Goal: Task Accomplishment & Management: Complete application form

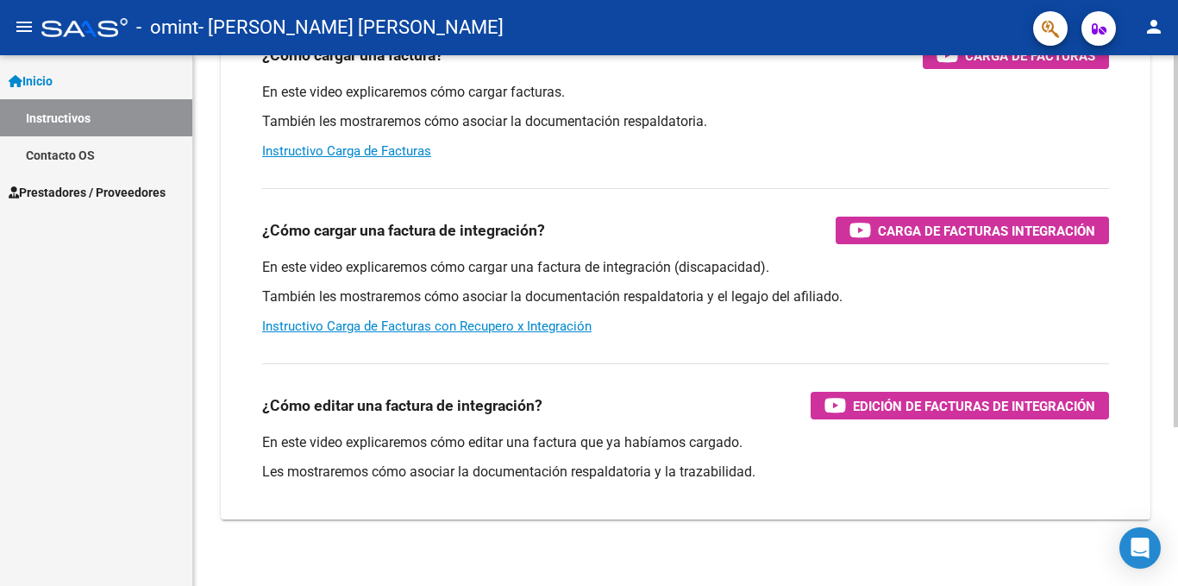
scroll to position [226, 0]
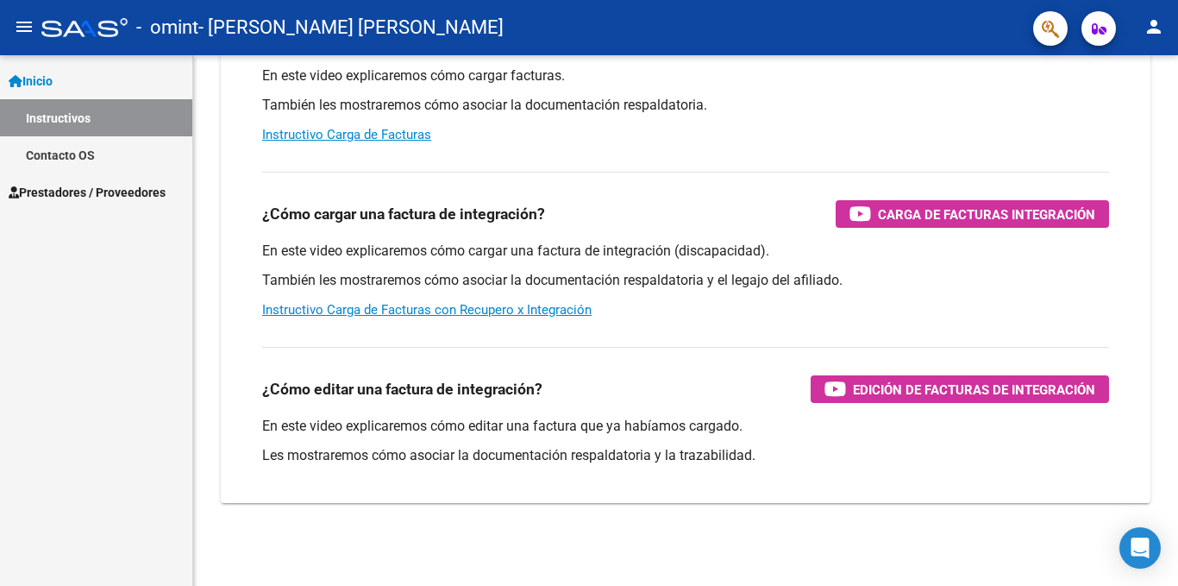
click at [116, 191] on span "Prestadores / Proveedores" at bounding box center [87, 192] width 157 height 19
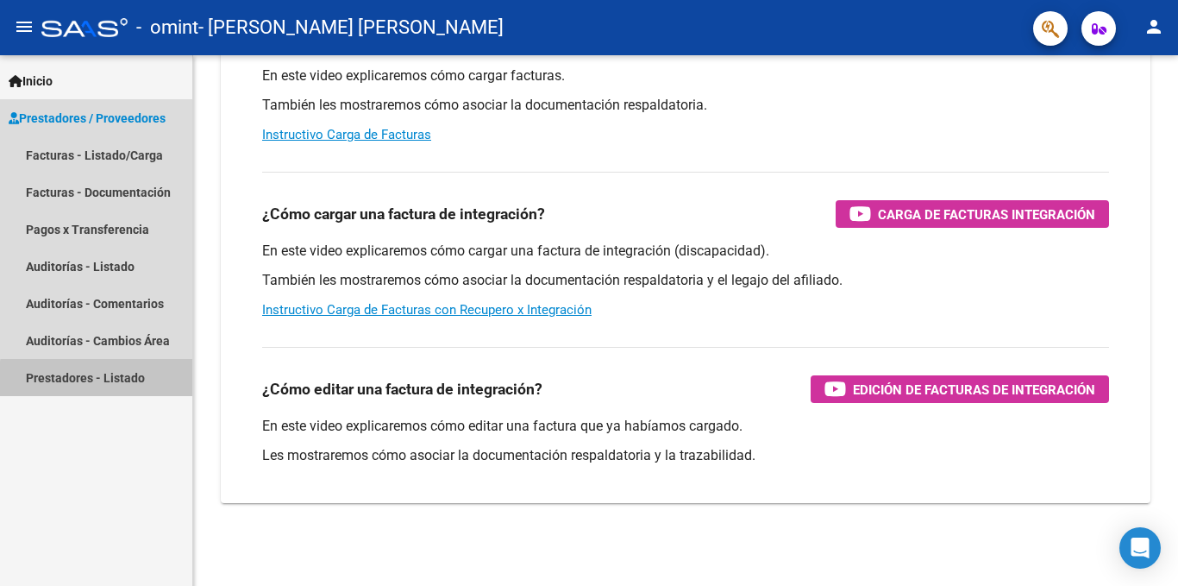
click at [100, 379] on link "Prestadores - Listado" at bounding box center [96, 377] width 192 height 37
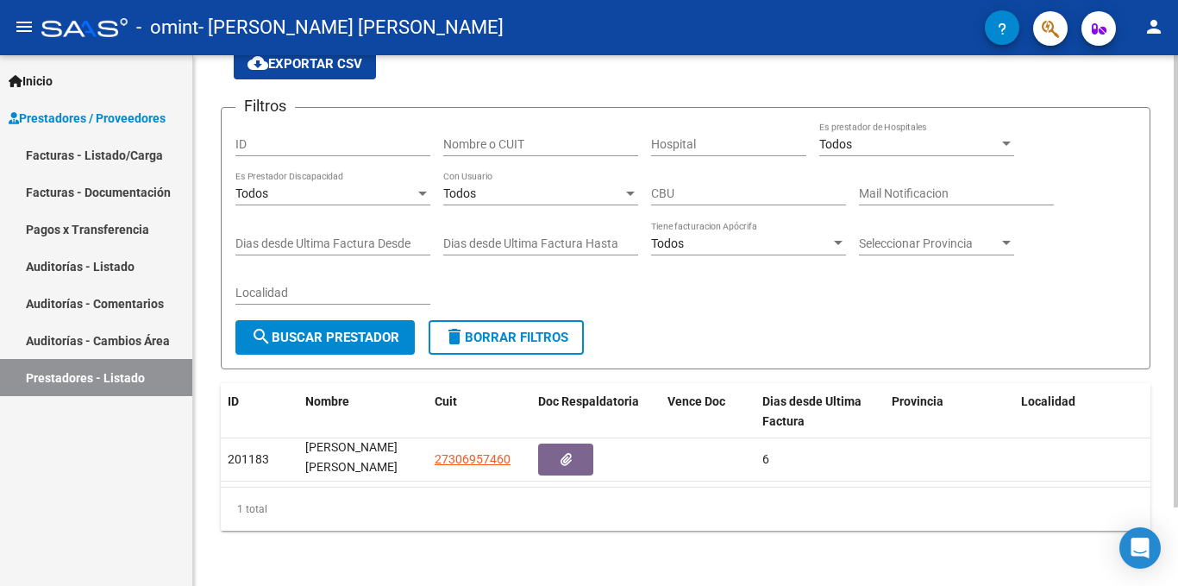
click at [263, 137] on input "ID" at bounding box center [332, 144] width 195 height 15
type input "201183"
click at [335, 320] on button "search Buscar Prestador" at bounding box center [324, 337] width 179 height 34
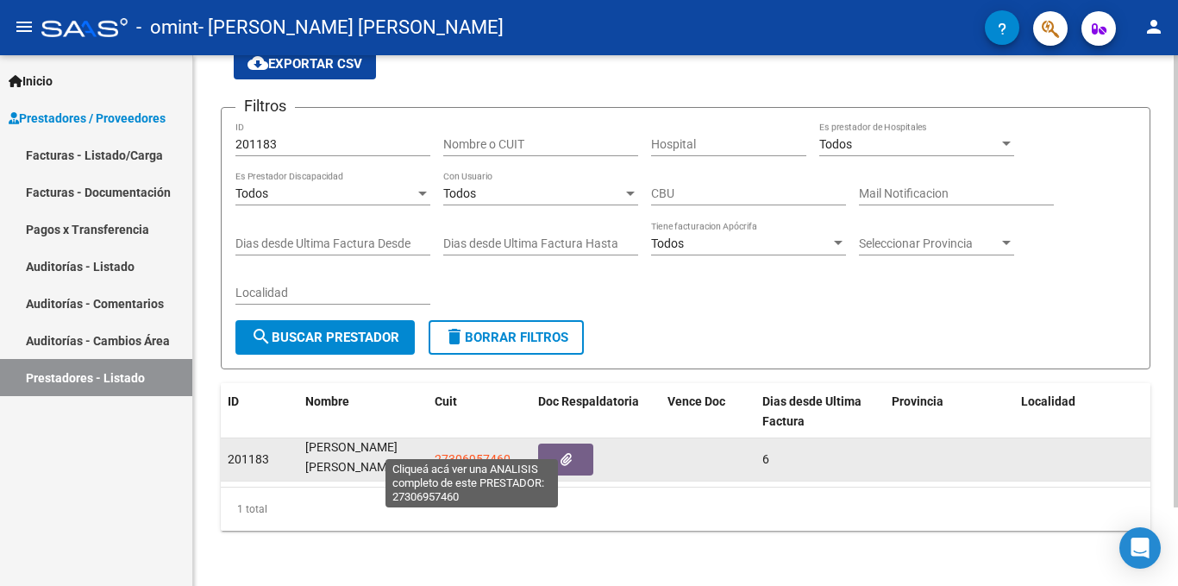
click at [478, 452] on span "27306957460" at bounding box center [473, 459] width 76 height 14
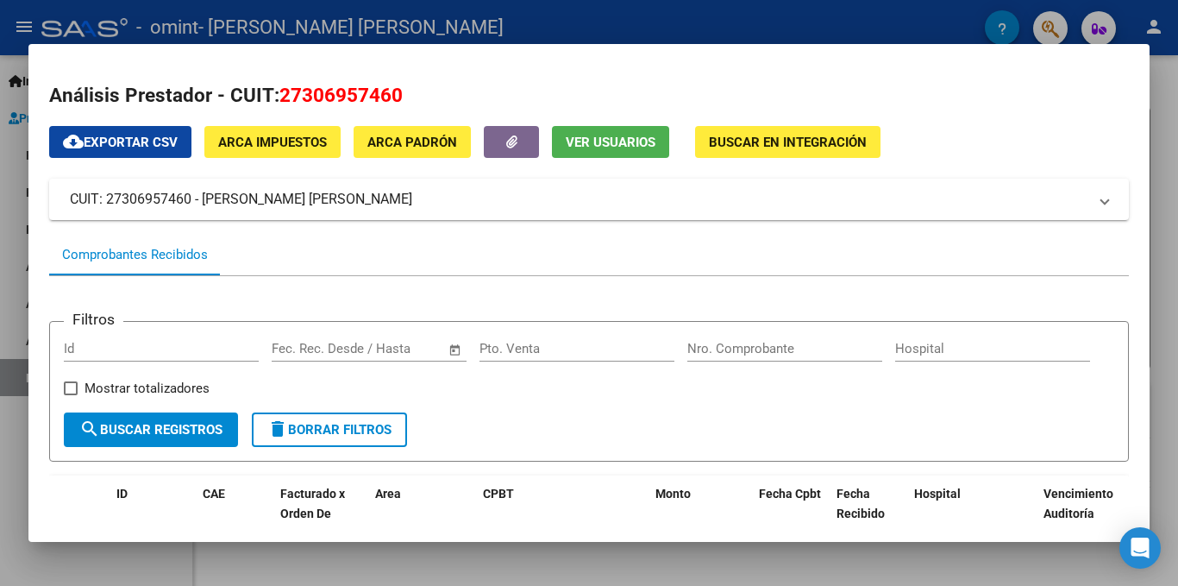
scroll to position [250, 0]
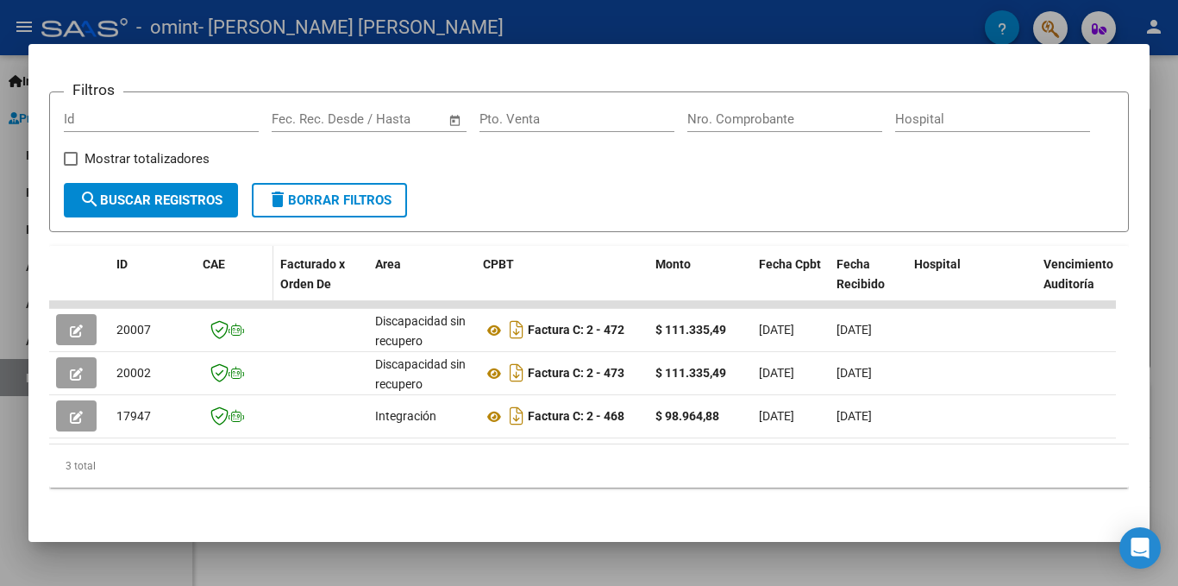
click at [210, 257] on span "CAE" at bounding box center [214, 264] width 22 height 14
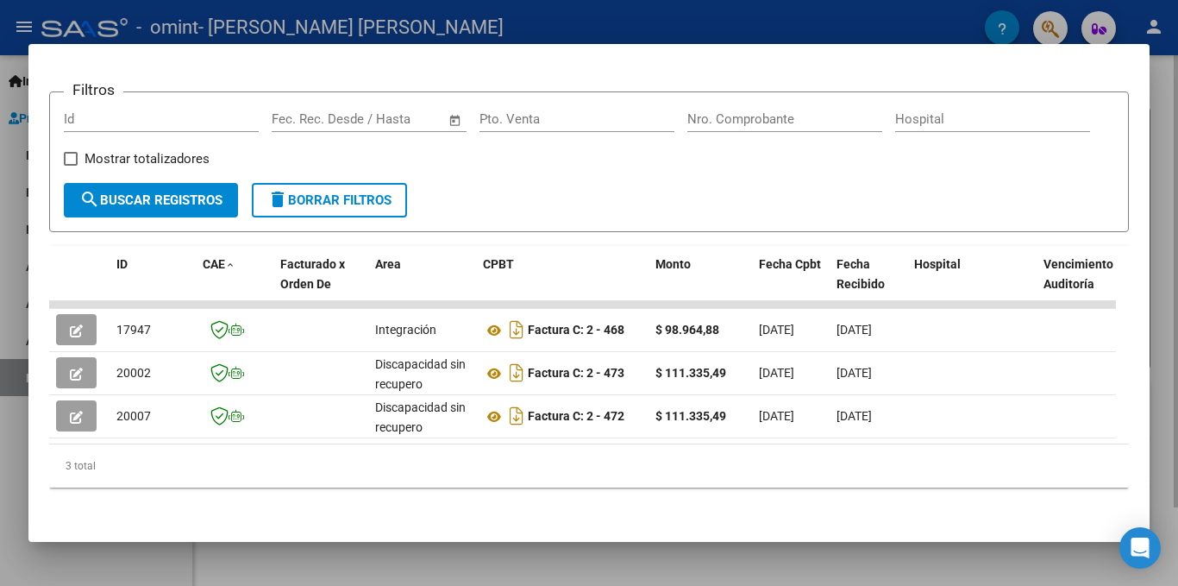
click at [1161, 96] on div at bounding box center [589, 293] width 1178 height 586
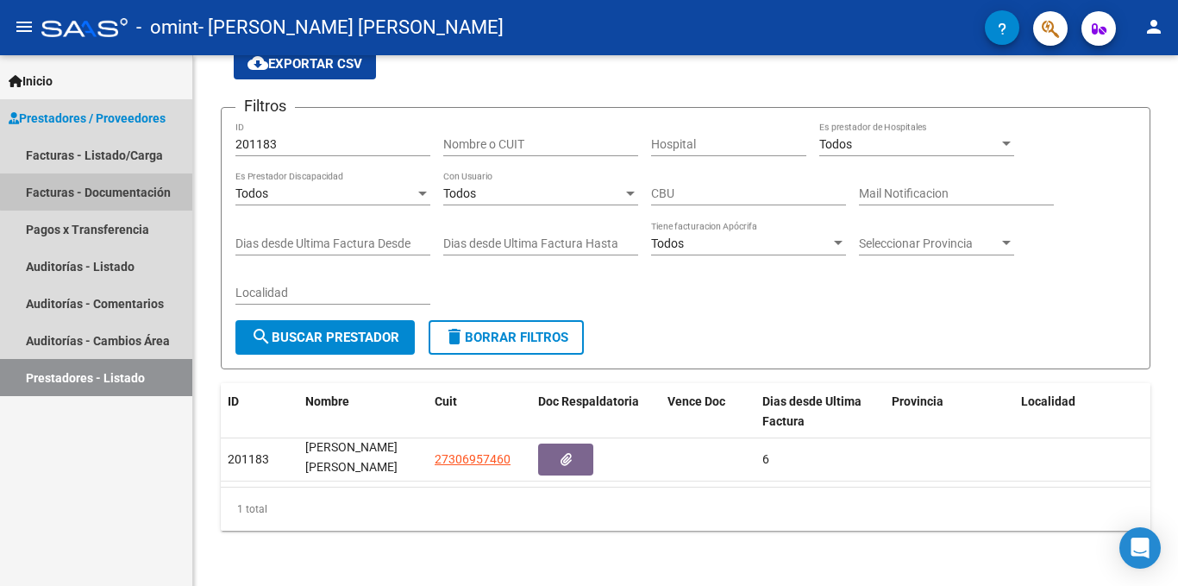
click at [122, 190] on link "Facturas - Documentación" at bounding box center [96, 191] width 192 height 37
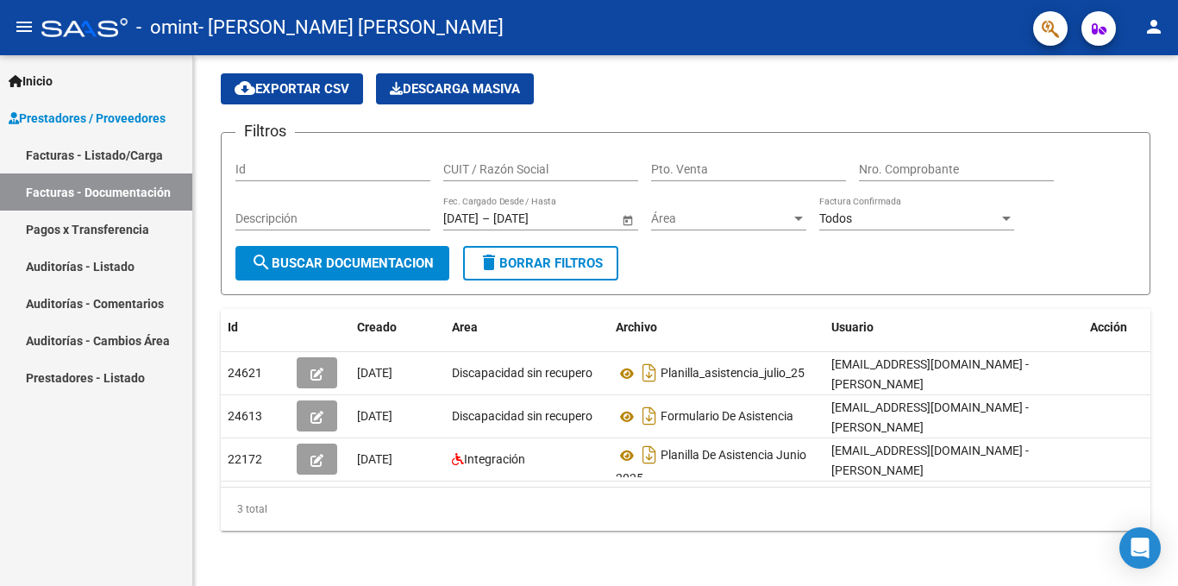
click at [109, 111] on span "Prestadores / Proveedores" at bounding box center [87, 118] width 157 height 19
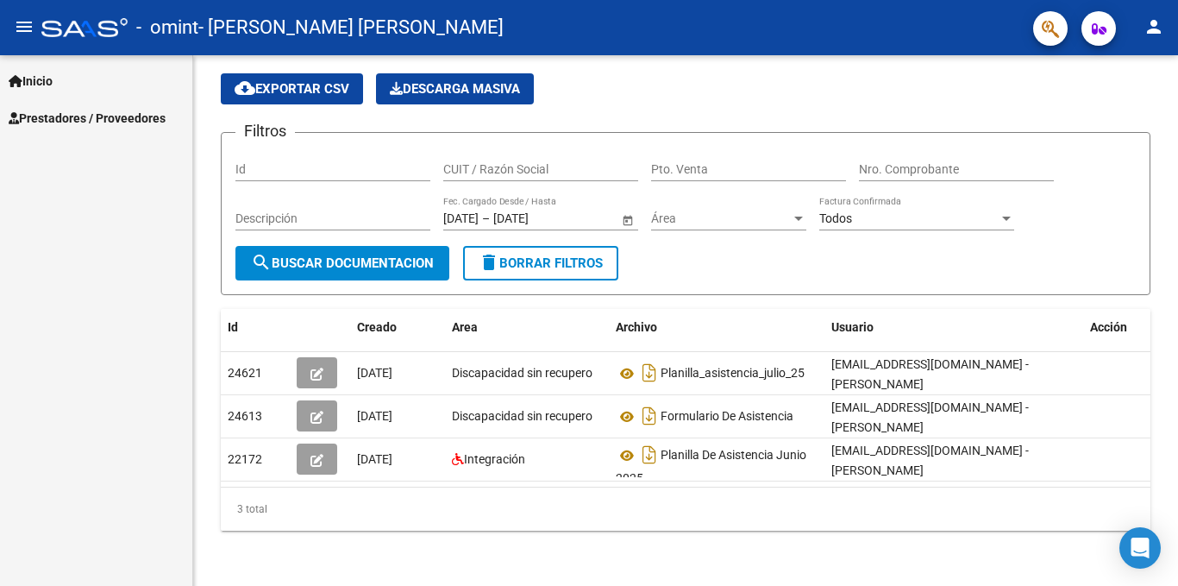
click at [49, 80] on span "Inicio" at bounding box center [31, 81] width 44 height 19
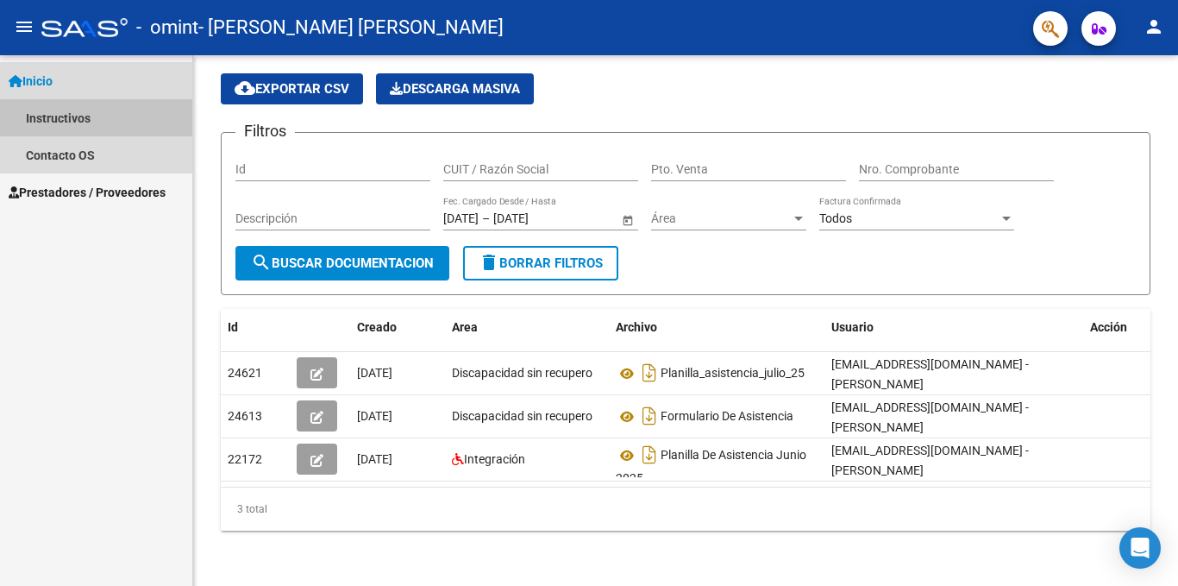
click at [83, 116] on link "Instructivos" at bounding box center [96, 117] width 192 height 37
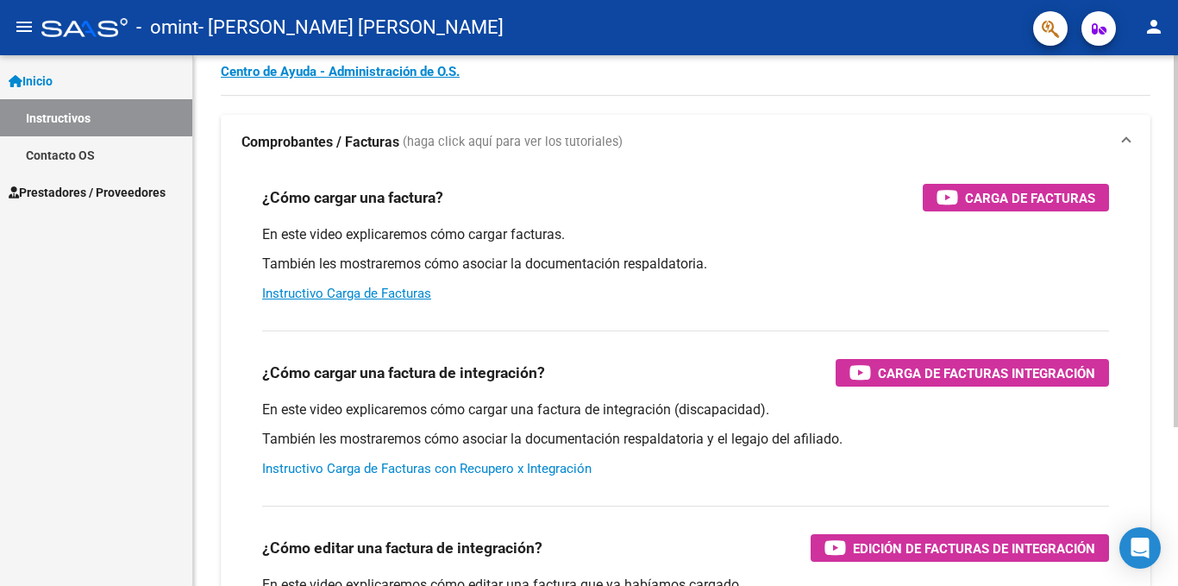
click at [441, 467] on link "Instructivo Carga de Facturas con Recupero x Integración" at bounding box center [426, 468] width 329 height 16
click at [37, 77] on span "Inicio" at bounding box center [31, 81] width 44 height 19
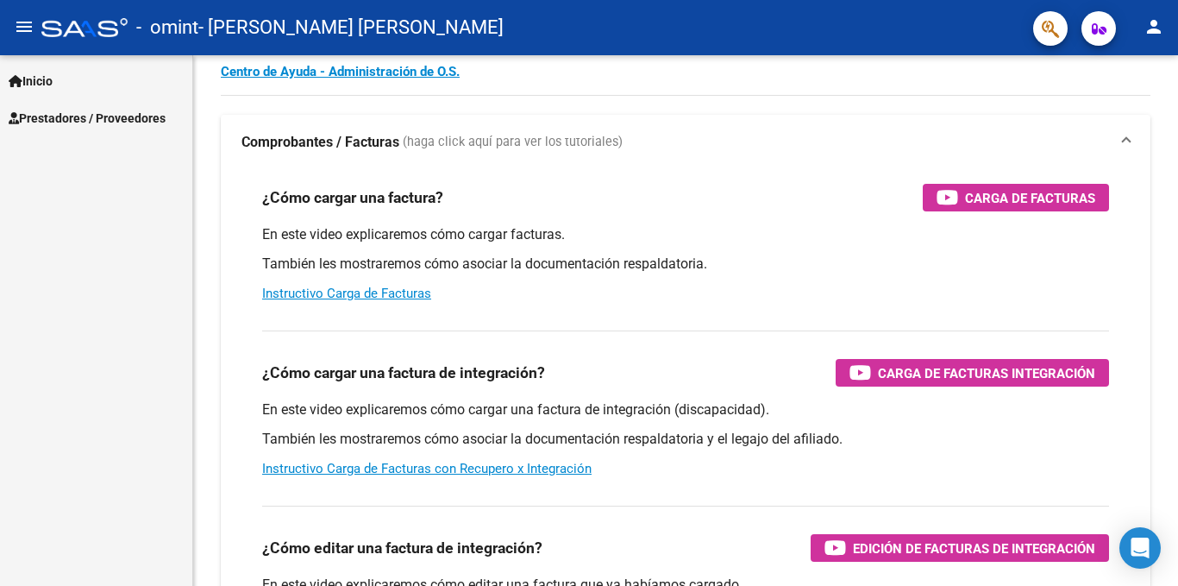
click at [126, 117] on span "Prestadores / Proveedores" at bounding box center [87, 118] width 157 height 19
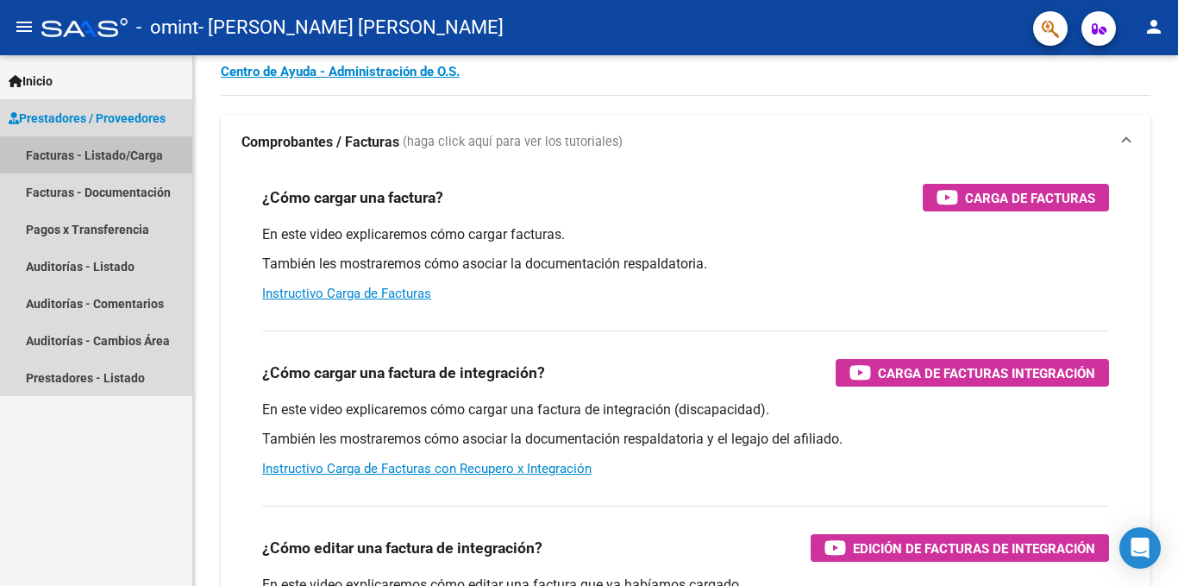
click at [132, 148] on link "Facturas - Listado/Carga" at bounding box center [96, 154] width 192 height 37
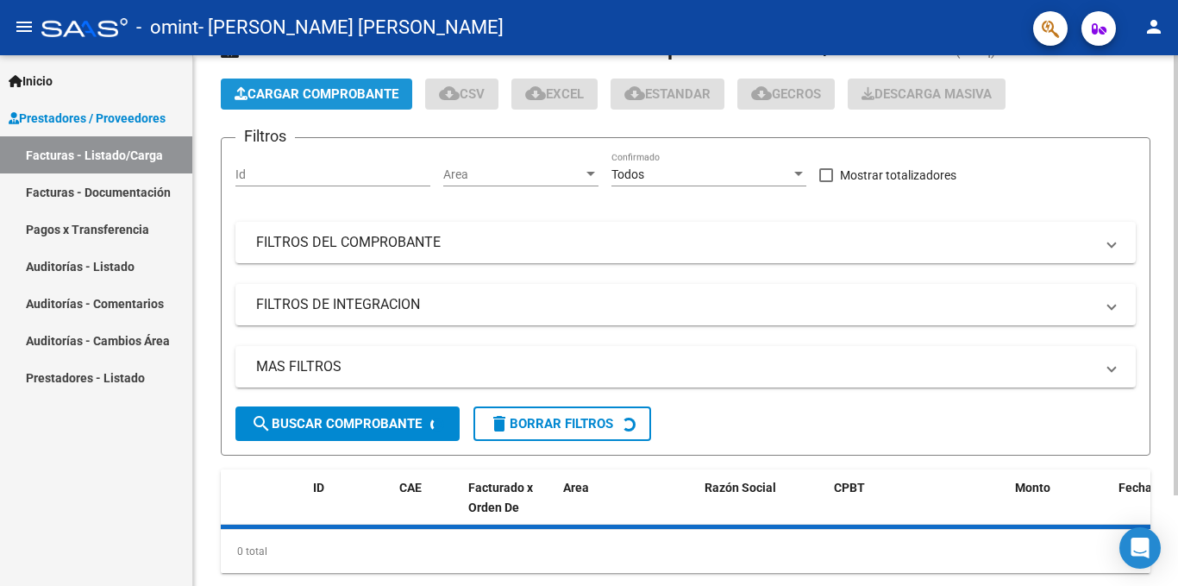
click at [349, 94] on span "Cargar Comprobante" at bounding box center [317, 94] width 164 height 16
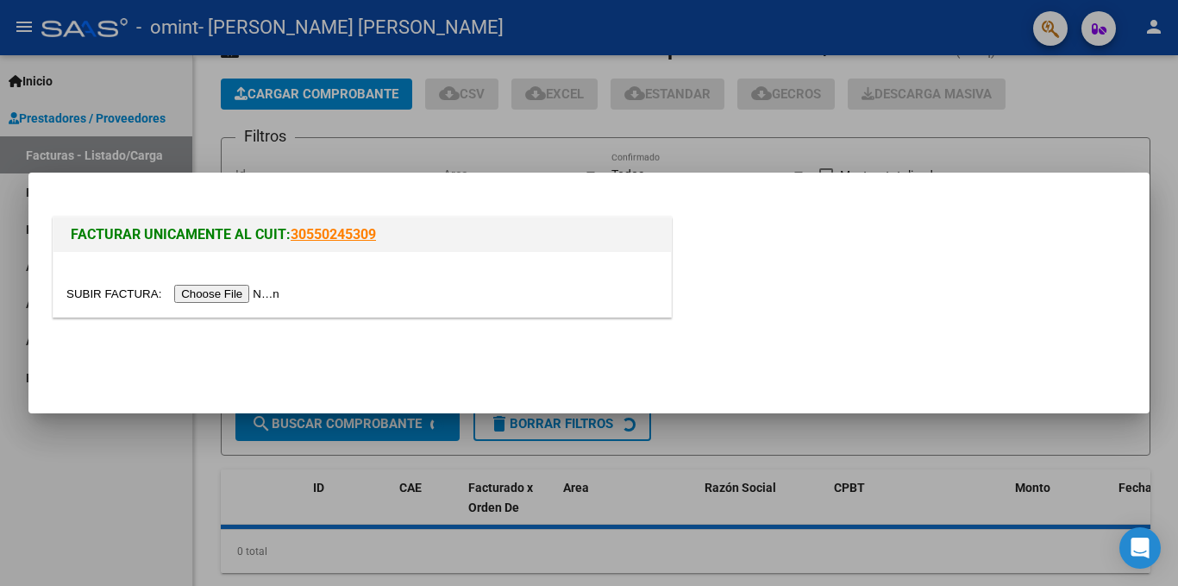
click at [74, 459] on div at bounding box center [589, 293] width 1178 height 586
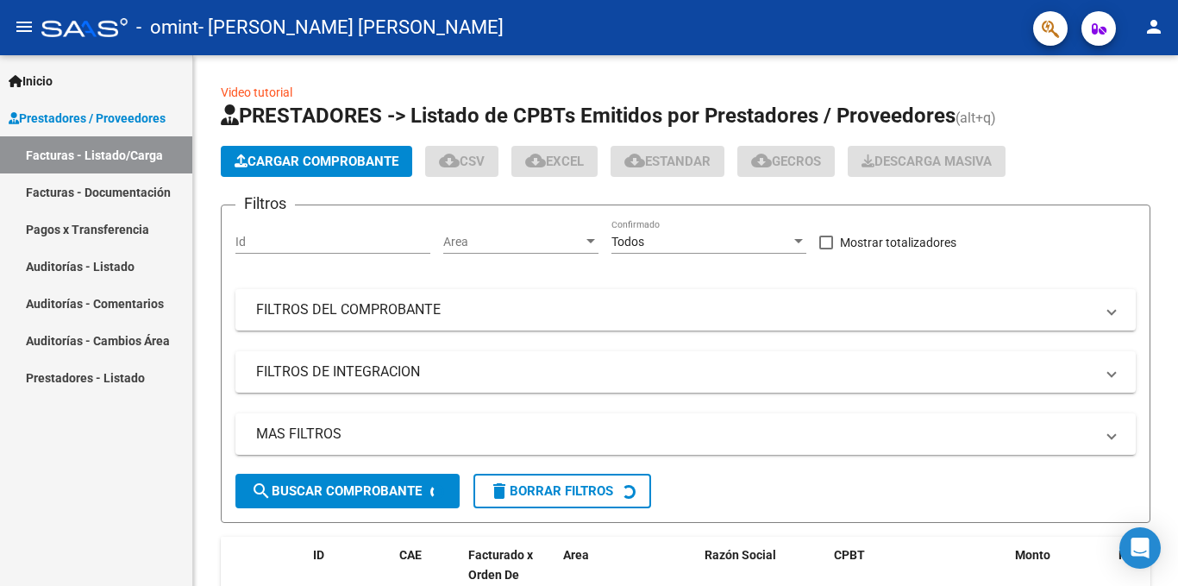
click at [103, 110] on span "Prestadores / Proveedores" at bounding box center [87, 118] width 157 height 19
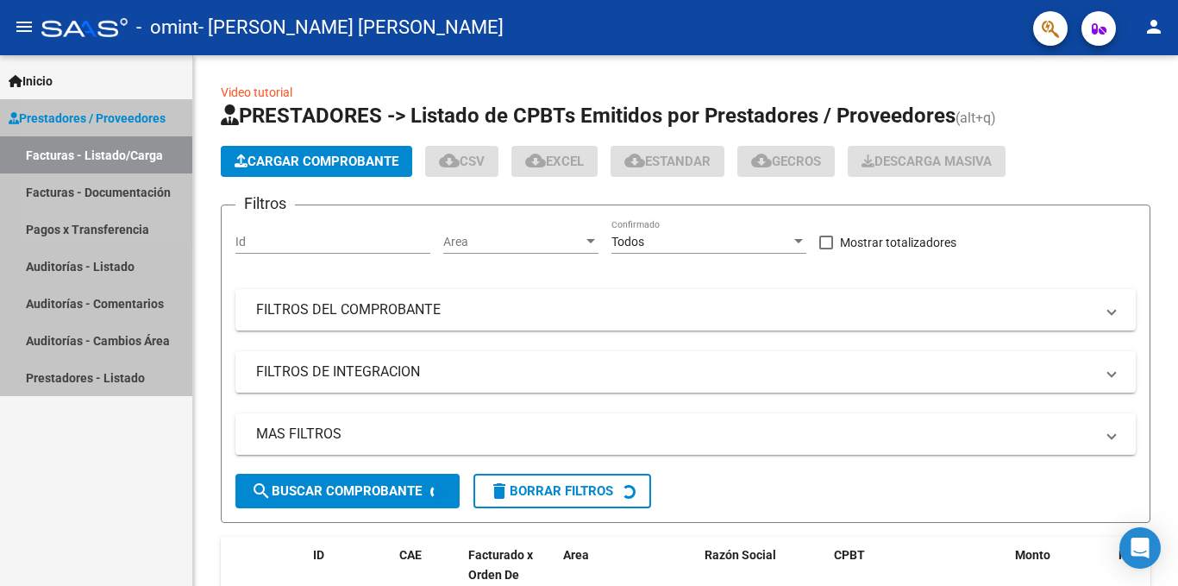
click at [103, 110] on span "Prestadores / Proveedores" at bounding box center [87, 118] width 157 height 19
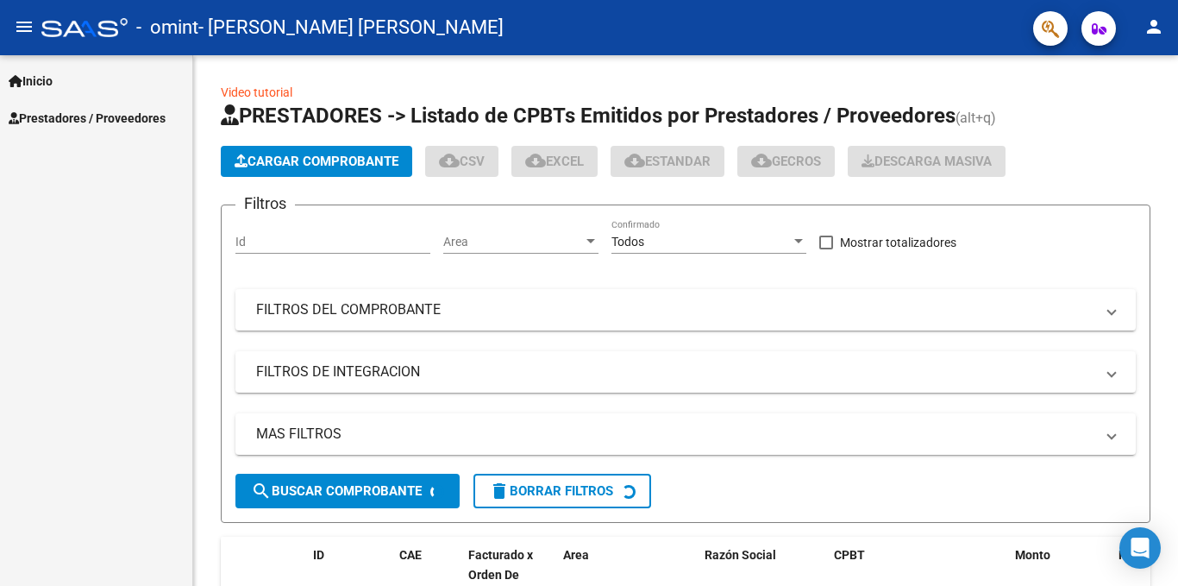
click at [104, 110] on span "Prestadores / Proveedores" at bounding box center [87, 118] width 157 height 19
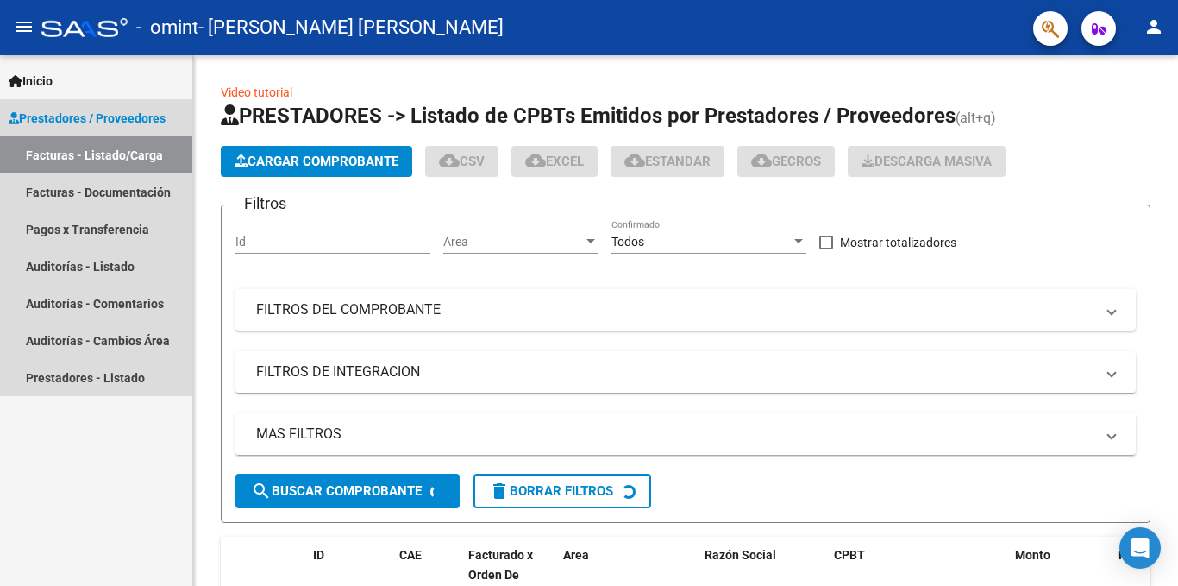
click at [107, 160] on link "Facturas - Listado/Carga" at bounding box center [96, 154] width 192 height 37
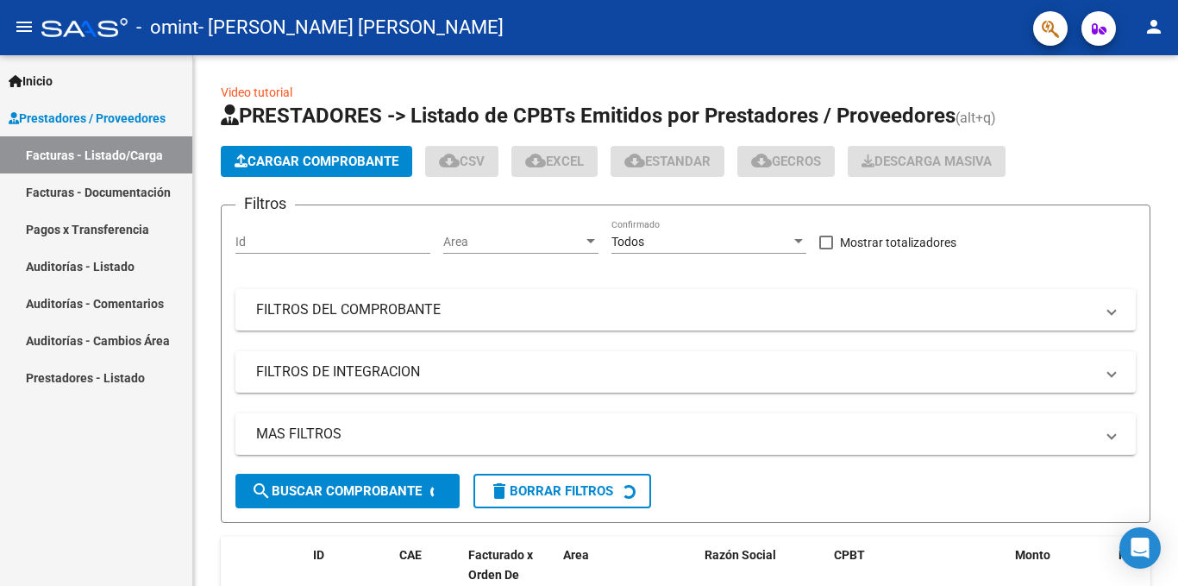
click at [124, 194] on link "Facturas - Documentación" at bounding box center [96, 191] width 192 height 37
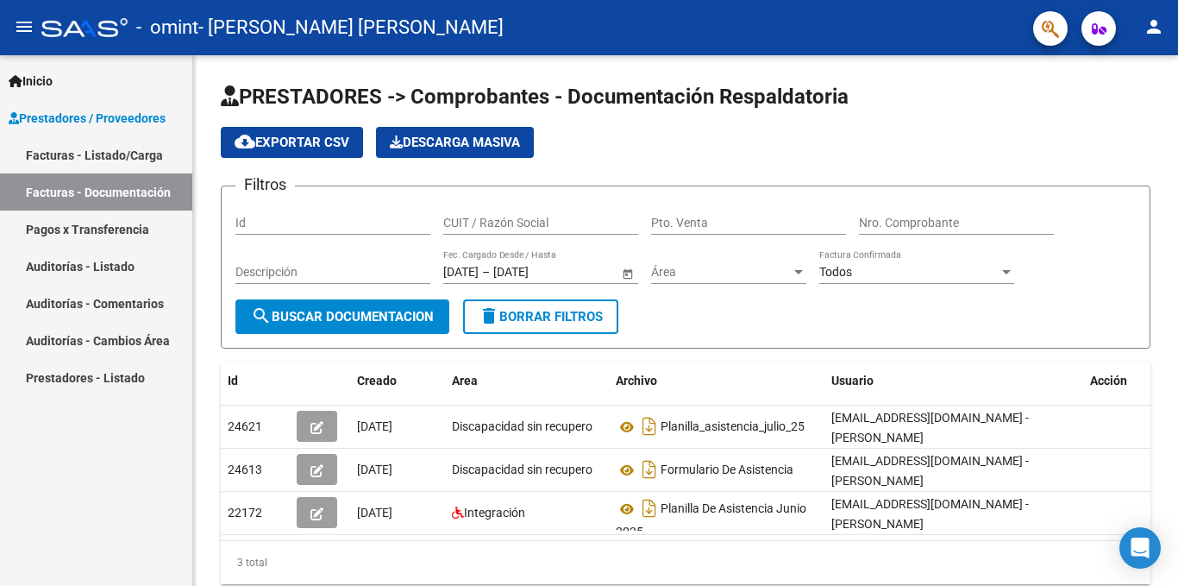
click at [118, 160] on link "Facturas - Listado/Carga" at bounding box center [96, 154] width 192 height 37
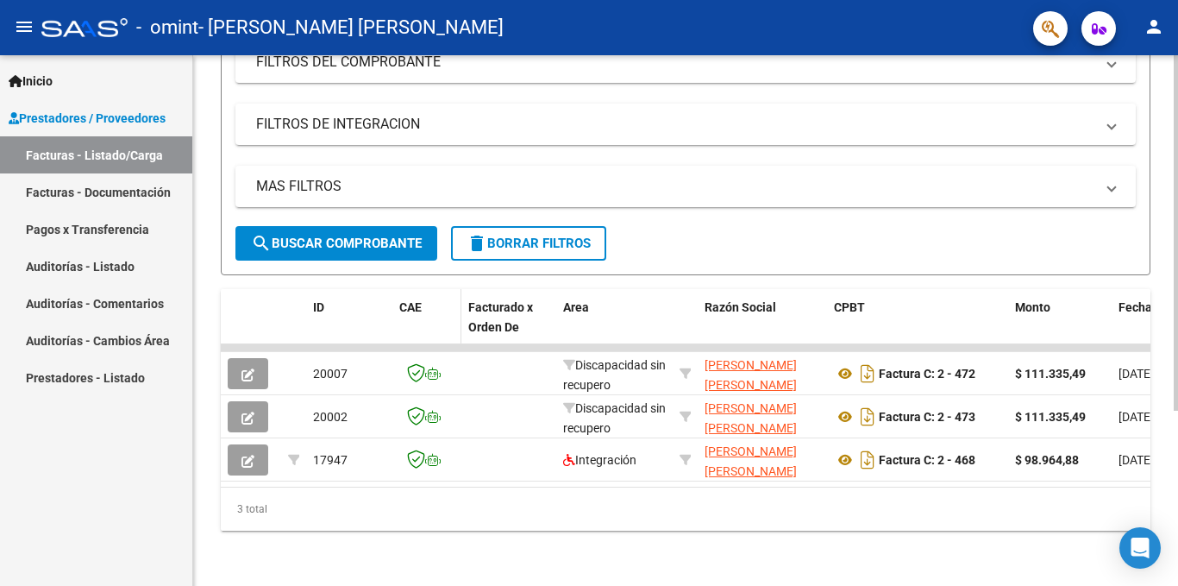
scroll to position [261, 0]
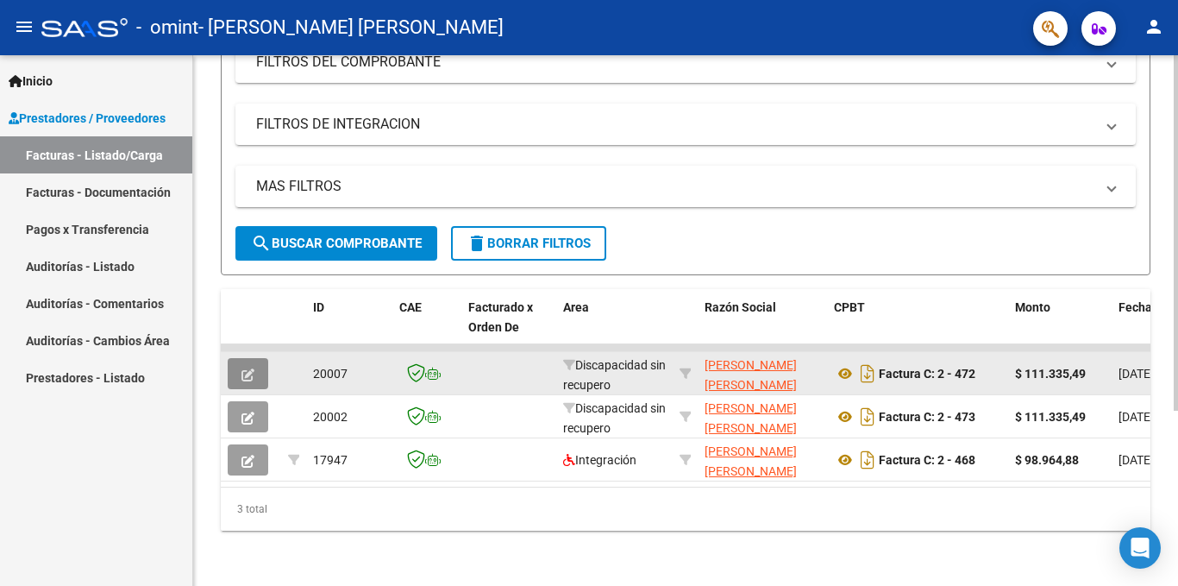
click at [249, 368] on icon "button" at bounding box center [247, 374] width 13 height 13
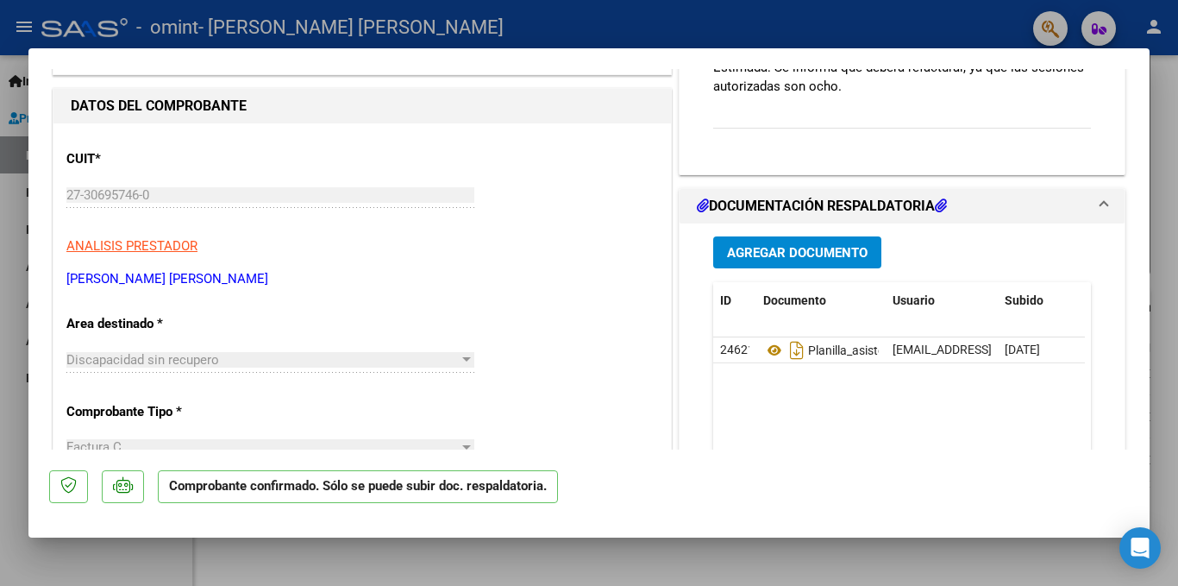
scroll to position [0, 0]
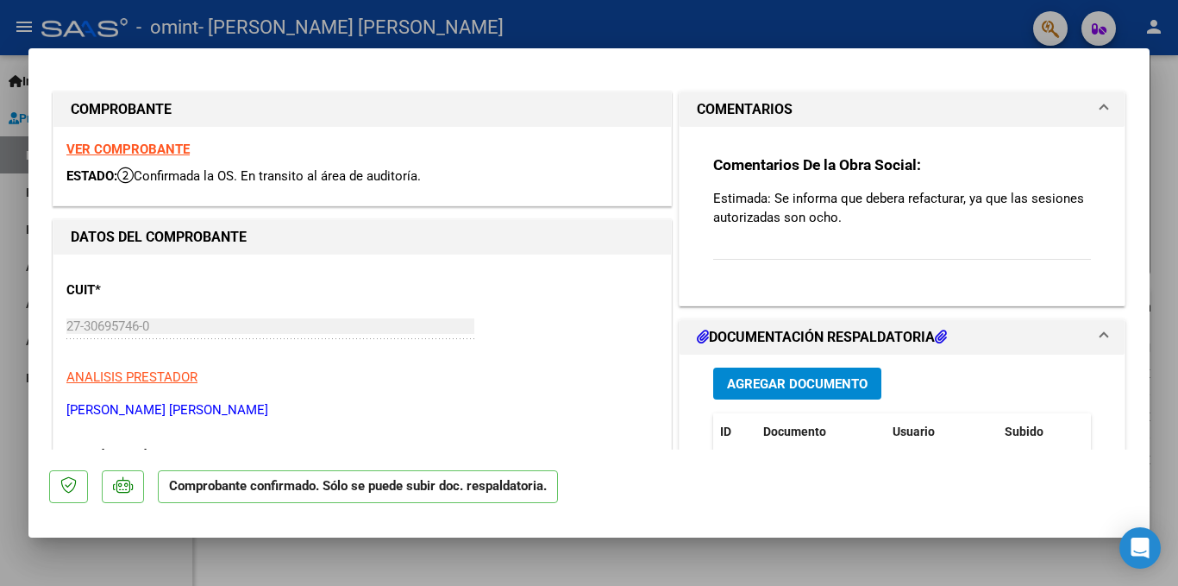
click at [579, 31] on div at bounding box center [589, 293] width 1178 height 586
type input "$ 0,00"
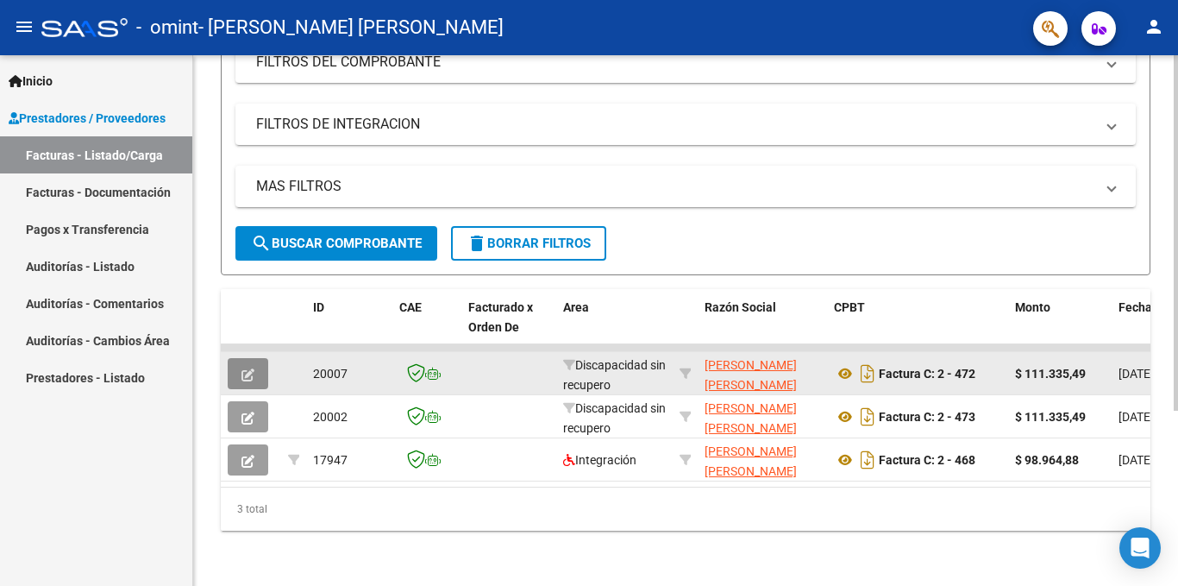
click at [251, 368] on icon "button" at bounding box center [247, 374] width 13 height 13
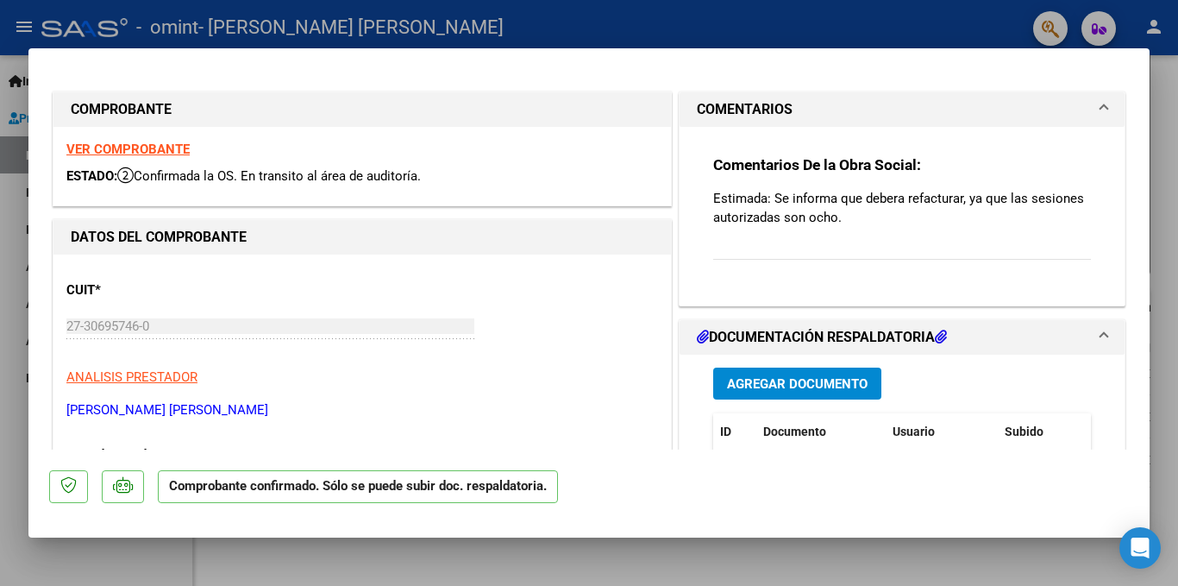
click at [172, 150] on strong "VER COMPROBANTE" at bounding box center [127, 149] width 123 height 16
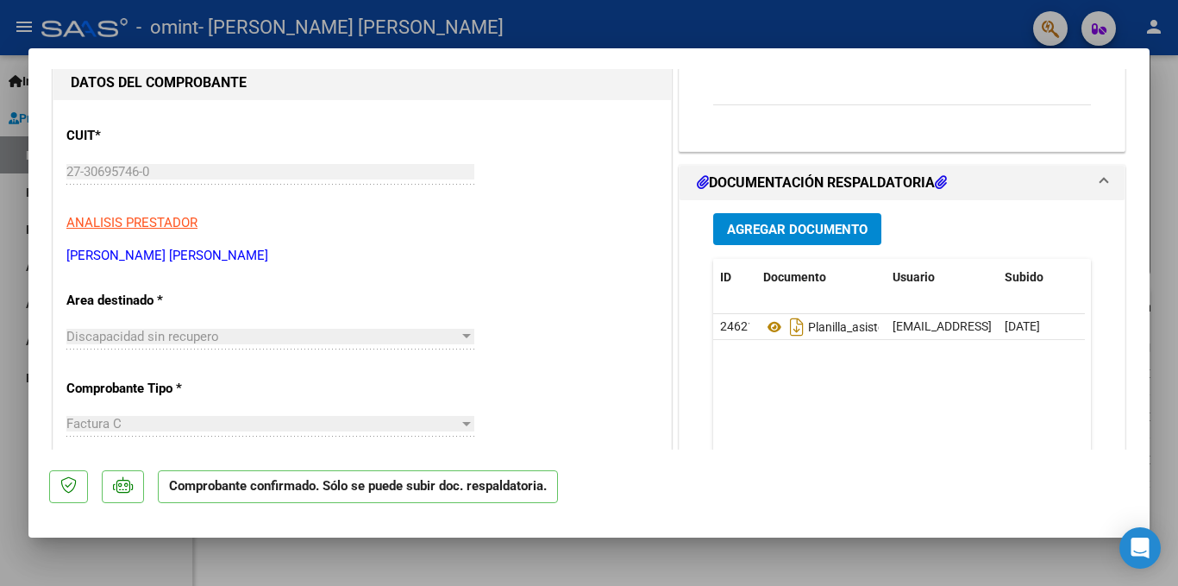
scroll to position [172, 0]
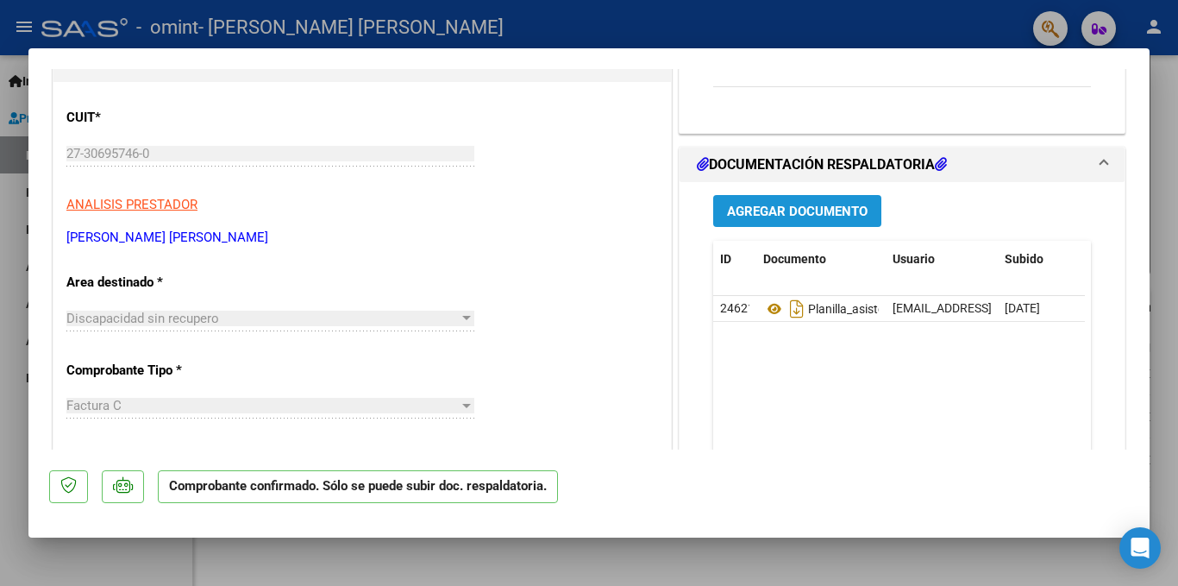
click at [795, 201] on button "Agregar Documento" at bounding box center [797, 211] width 168 height 32
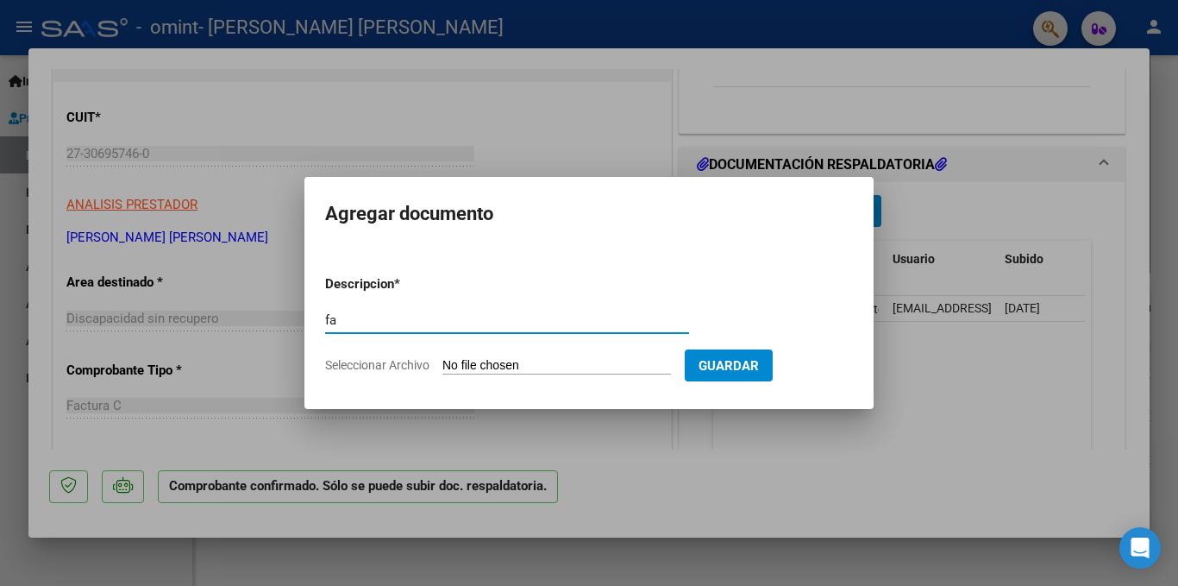
type input "fac"
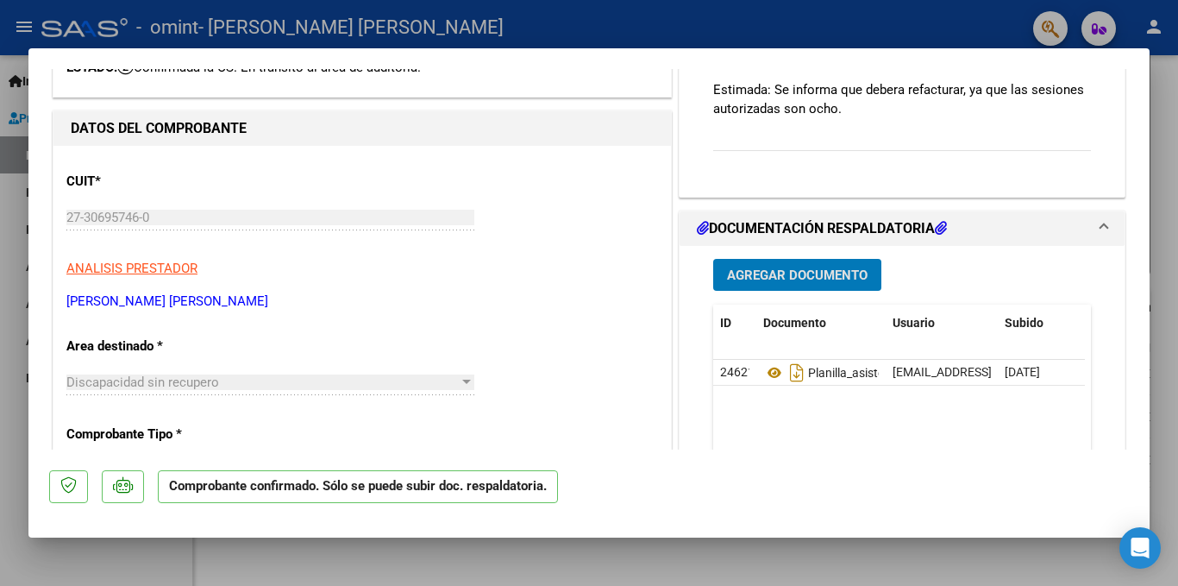
scroll to position [0, 0]
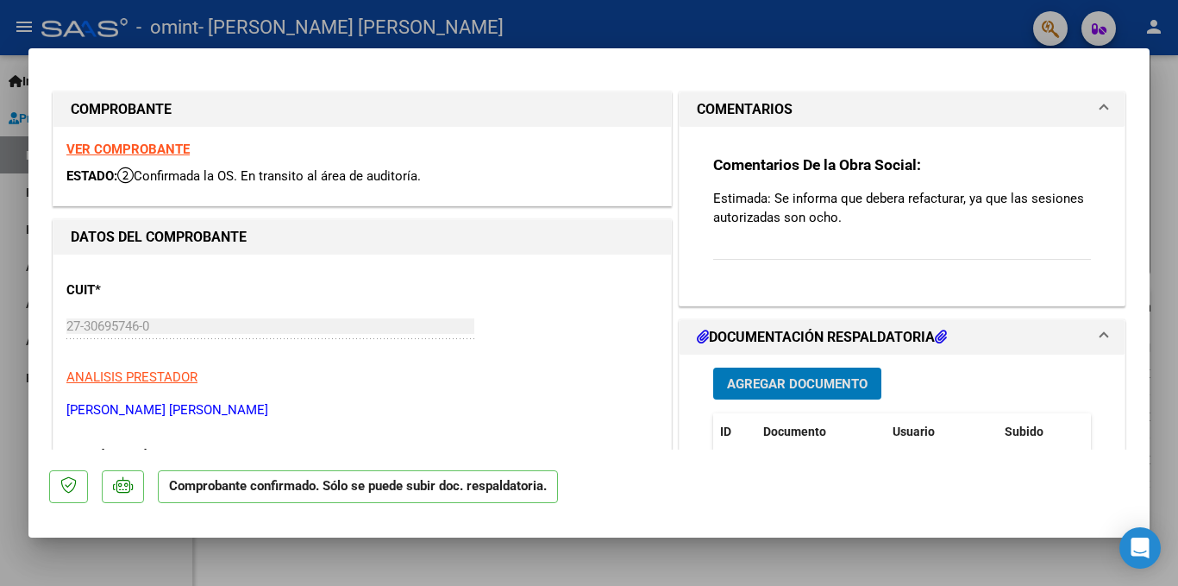
click at [781, 385] on span "Agregar Documento" at bounding box center [797, 384] width 141 height 16
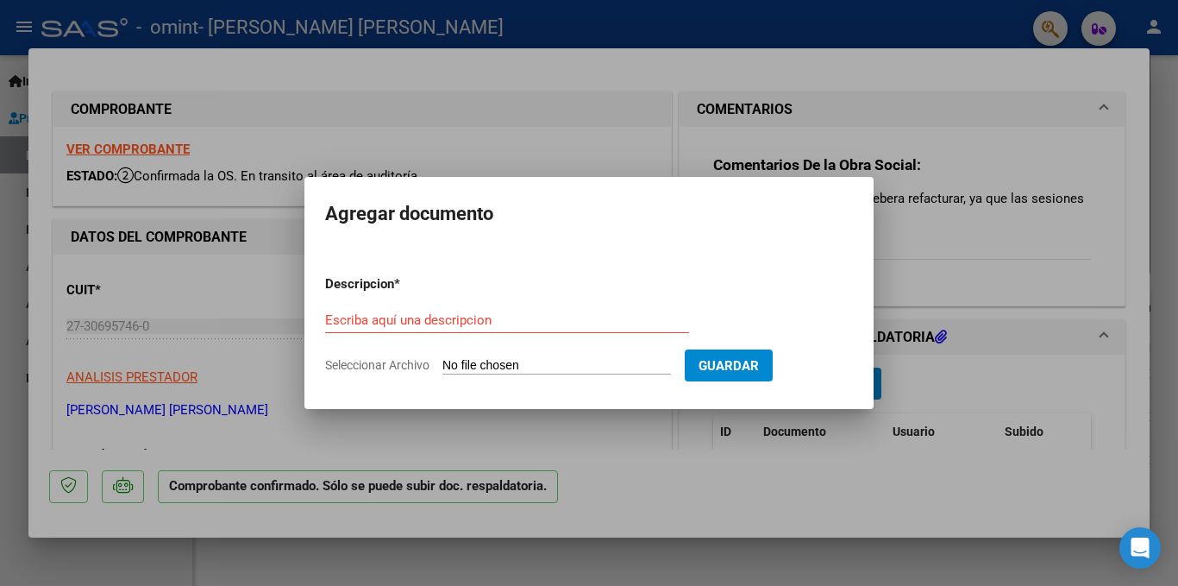
click at [603, 141] on div at bounding box center [589, 293] width 1178 height 586
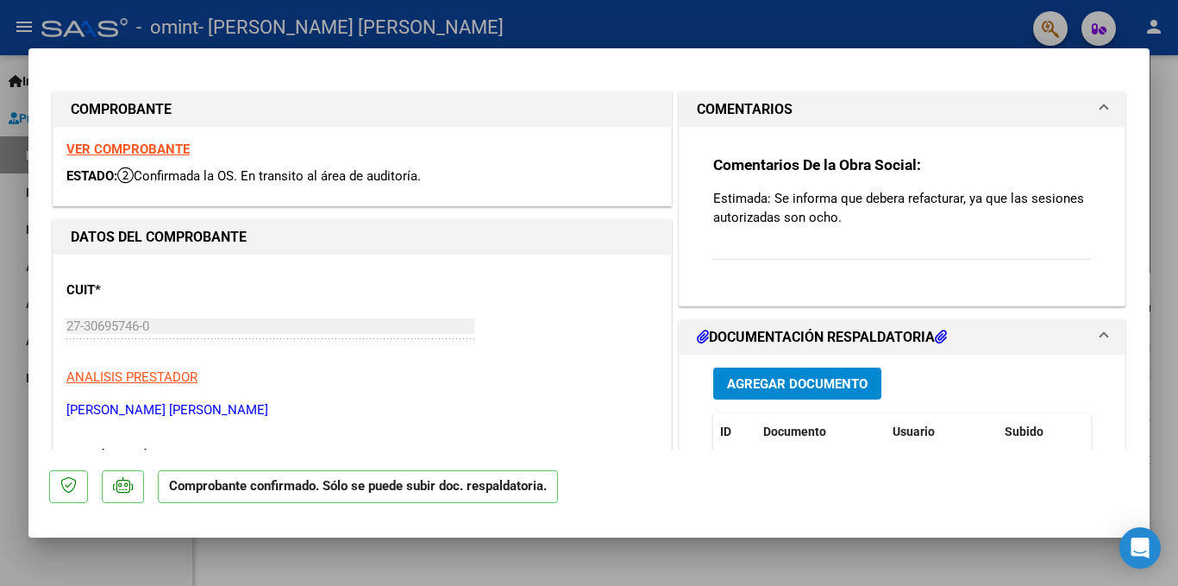
click at [965, 33] on div at bounding box center [589, 293] width 1178 height 586
type input "$ 0,00"
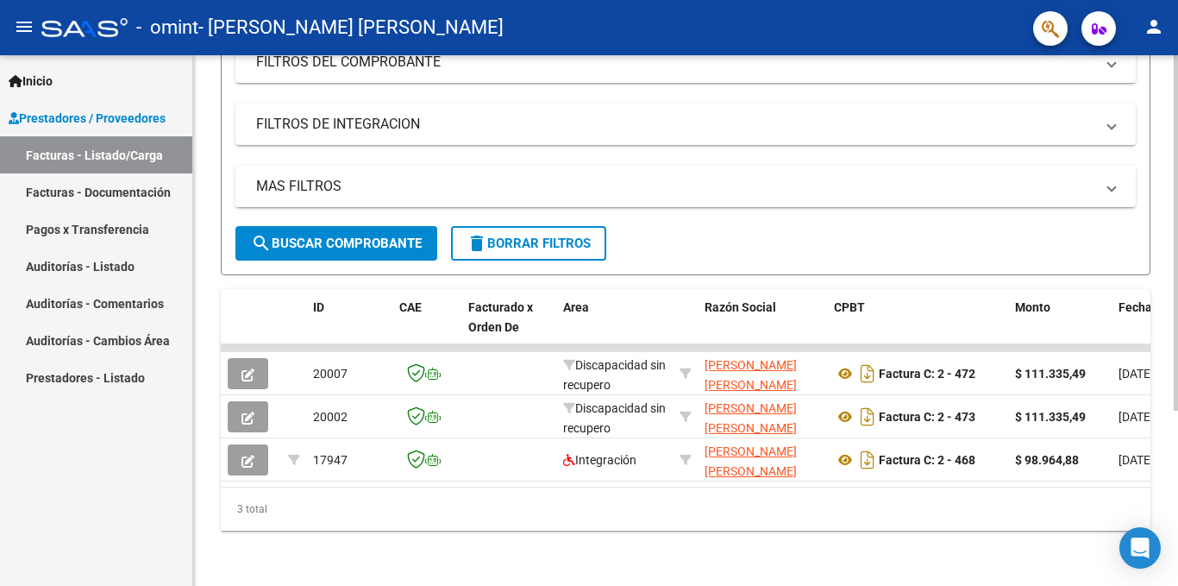
scroll to position [261, 0]
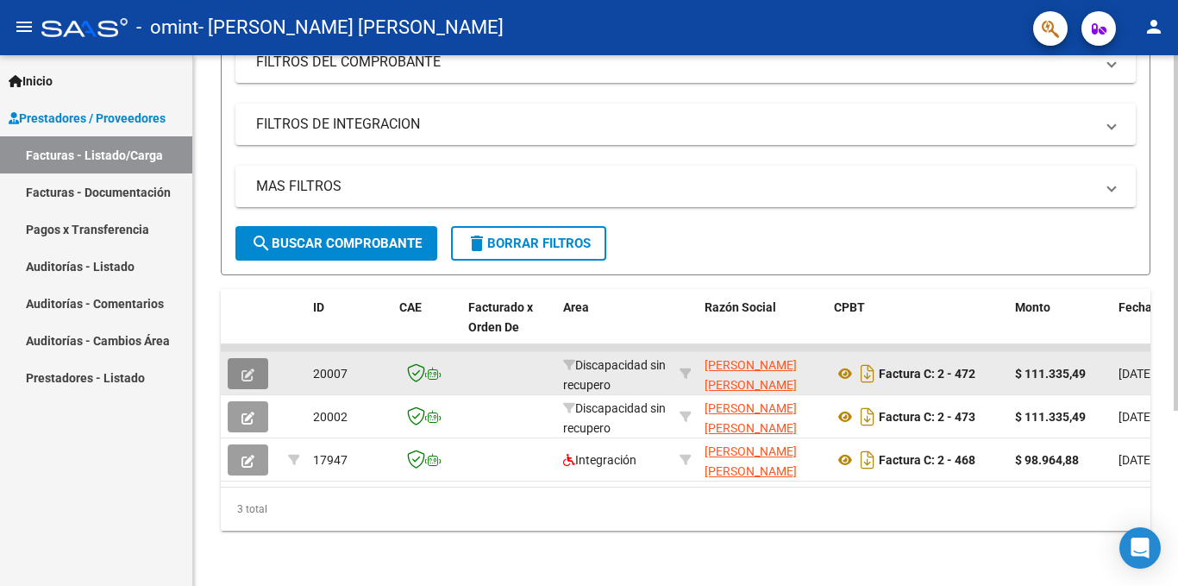
click at [253, 368] on icon "button" at bounding box center [247, 374] width 13 height 13
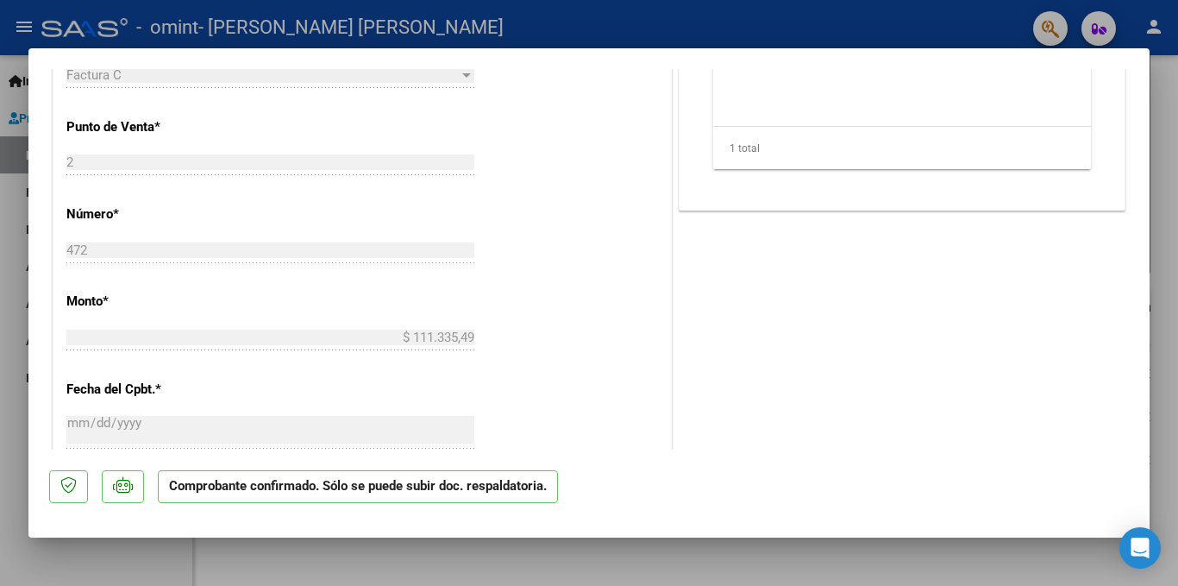
scroll to position [0, 0]
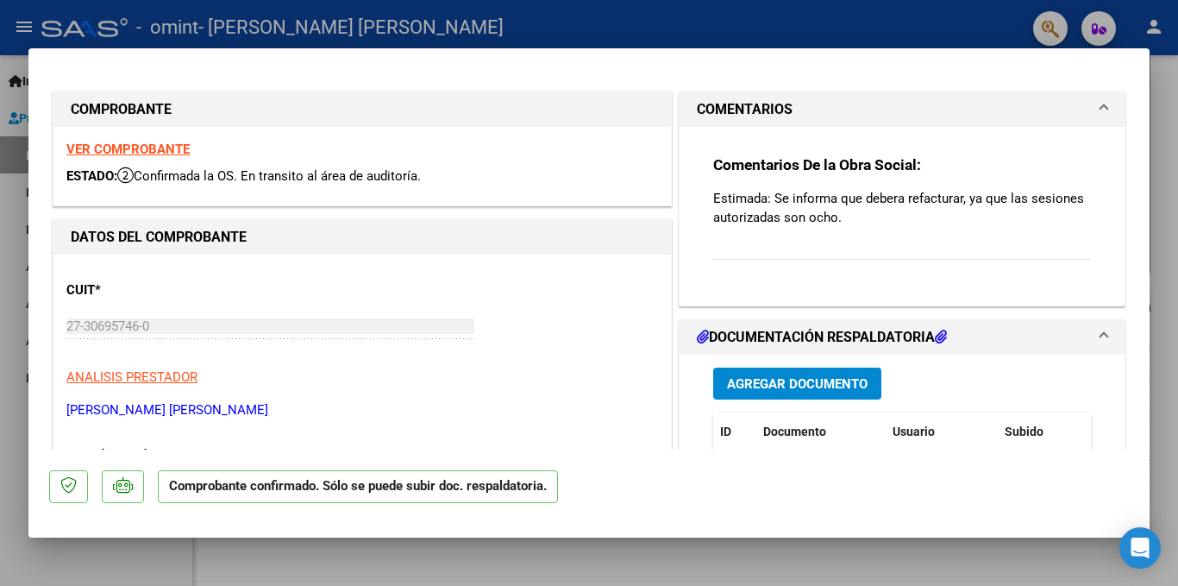
click at [16, 201] on div at bounding box center [589, 293] width 1178 height 586
type input "$ 0,00"
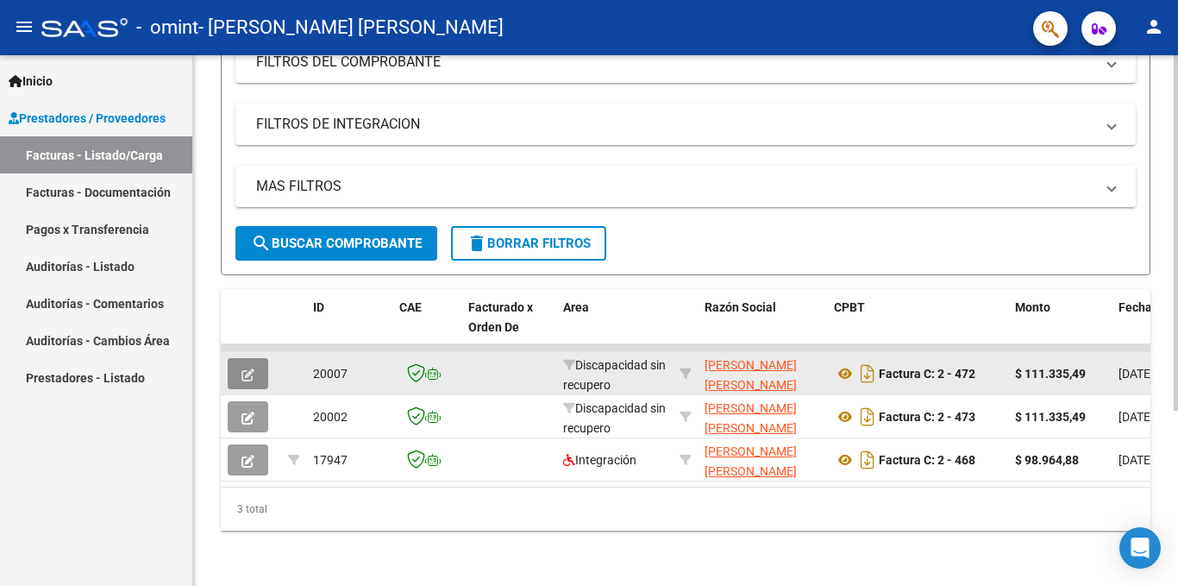
click at [248, 368] on icon "button" at bounding box center [247, 374] width 13 height 13
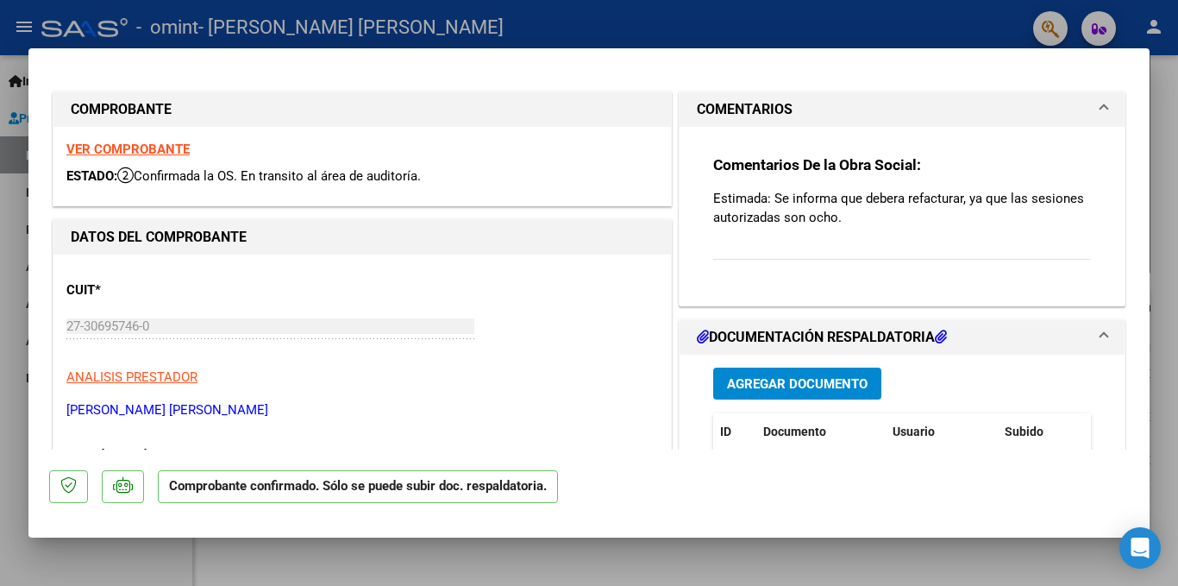
click at [135, 144] on strong "VER COMPROBANTE" at bounding box center [127, 149] width 123 height 16
click at [10, 210] on div at bounding box center [589, 293] width 1178 height 586
type input "$ 0,00"
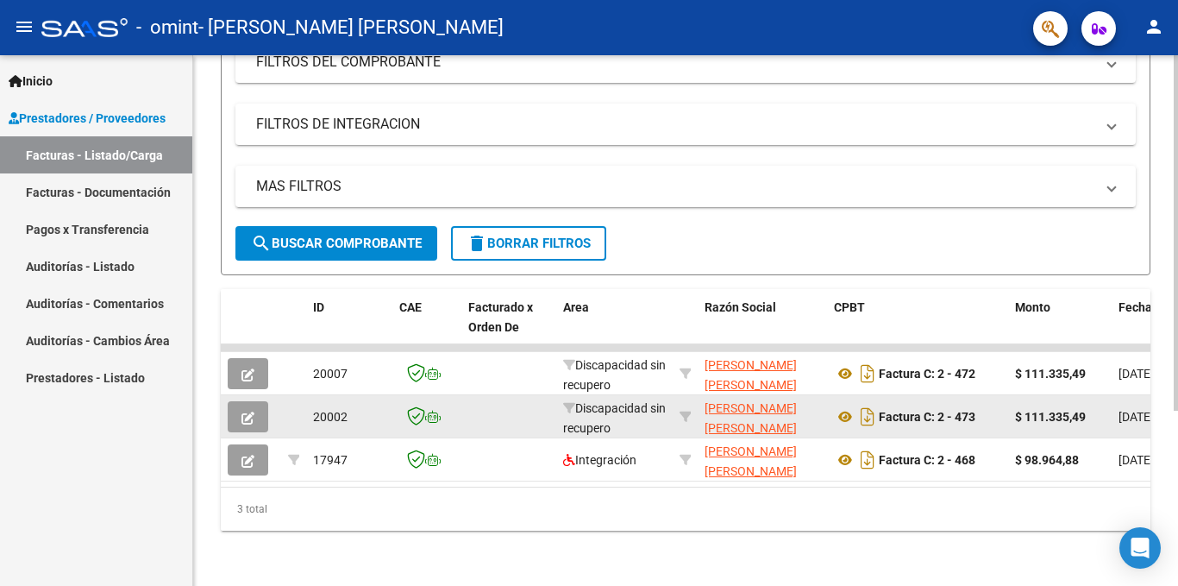
click at [241, 401] on button "button" at bounding box center [248, 416] width 41 height 31
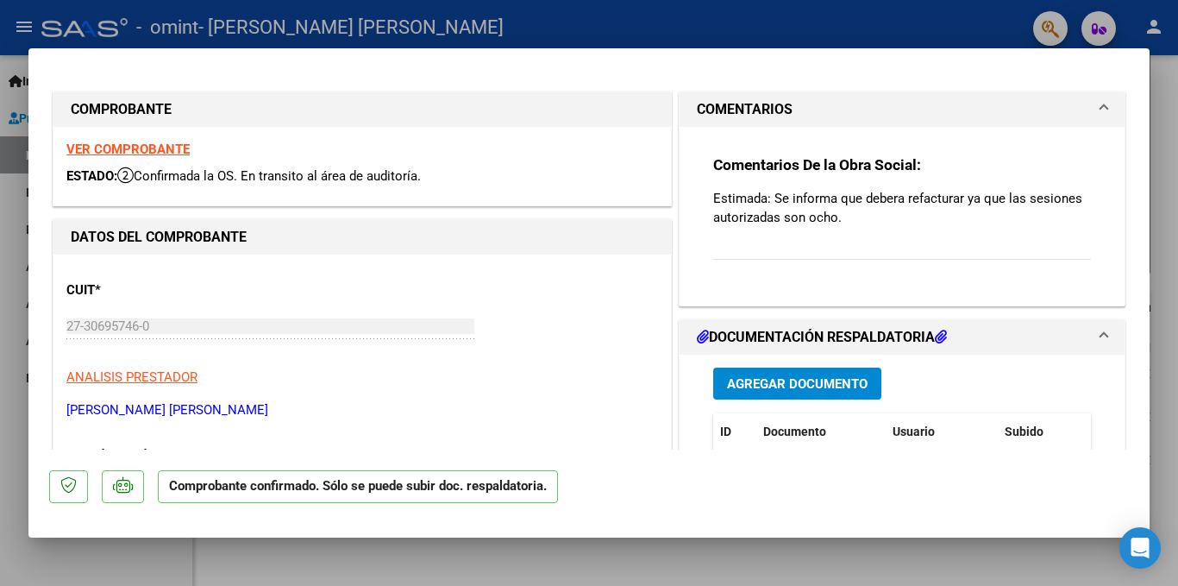
click at [133, 144] on strong "VER COMPROBANTE" at bounding box center [127, 149] width 123 height 16
click at [3, 218] on div at bounding box center [589, 293] width 1178 height 586
type input "$ 0,00"
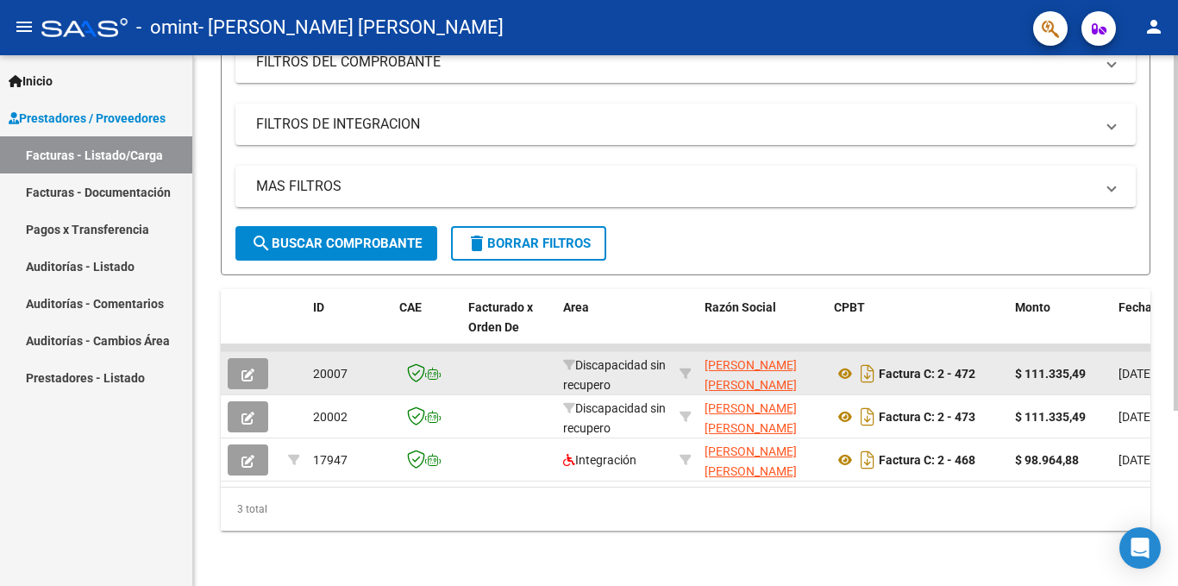
click at [252, 368] on icon "button" at bounding box center [247, 374] width 13 height 13
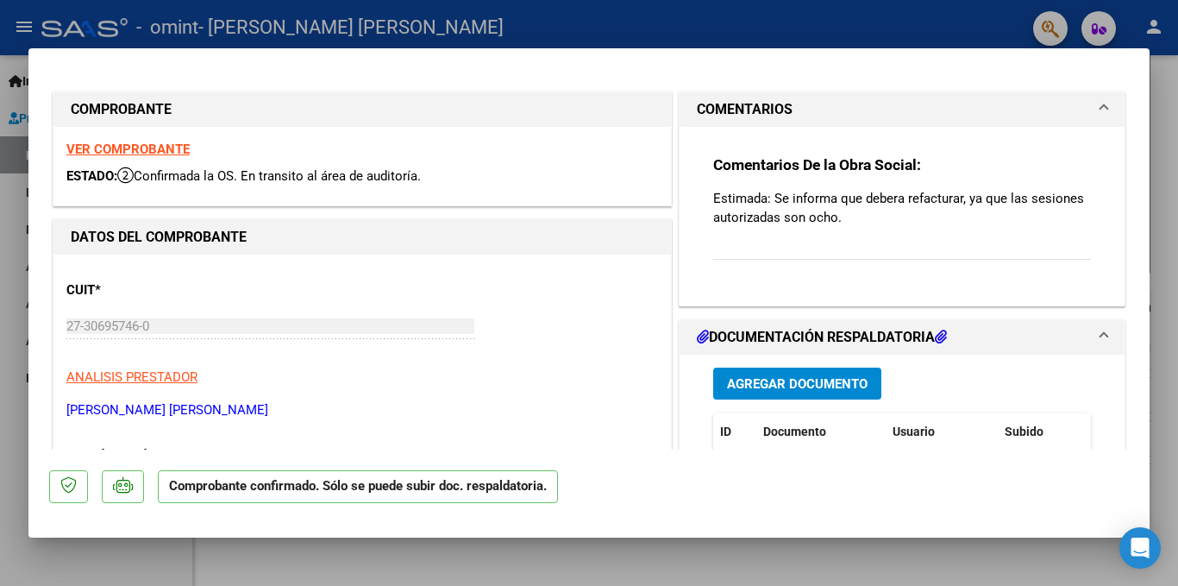
click at [148, 144] on strong "VER COMPROBANTE" at bounding box center [127, 149] width 123 height 16
click at [5, 221] on div at bounding box center [589, 293] width 1178 height 586
type input "$ 0,00"
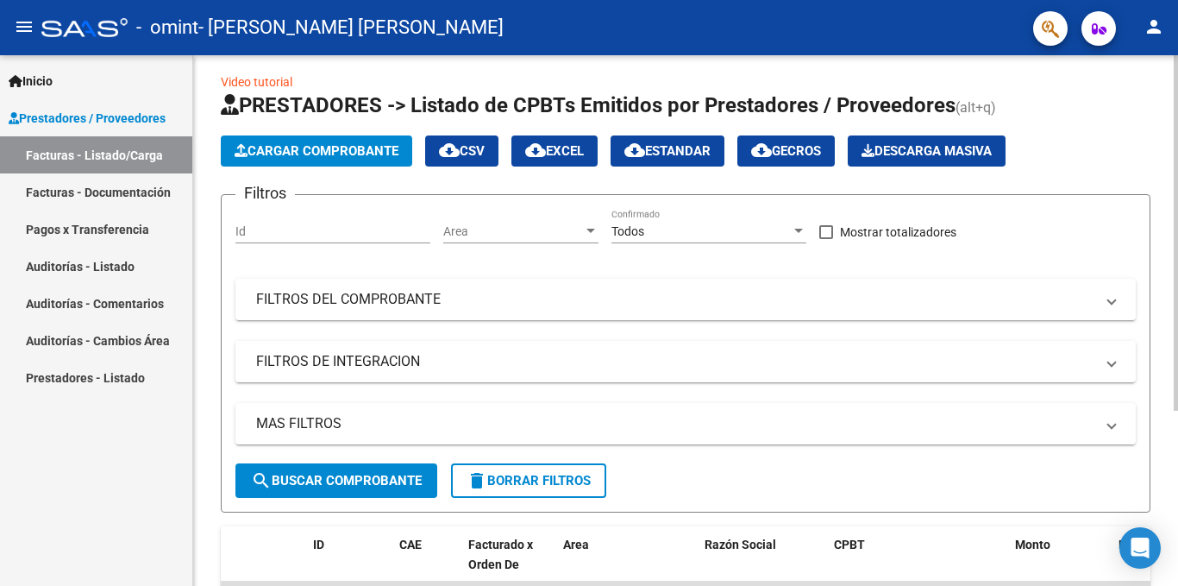
scroll to position [3, 0]
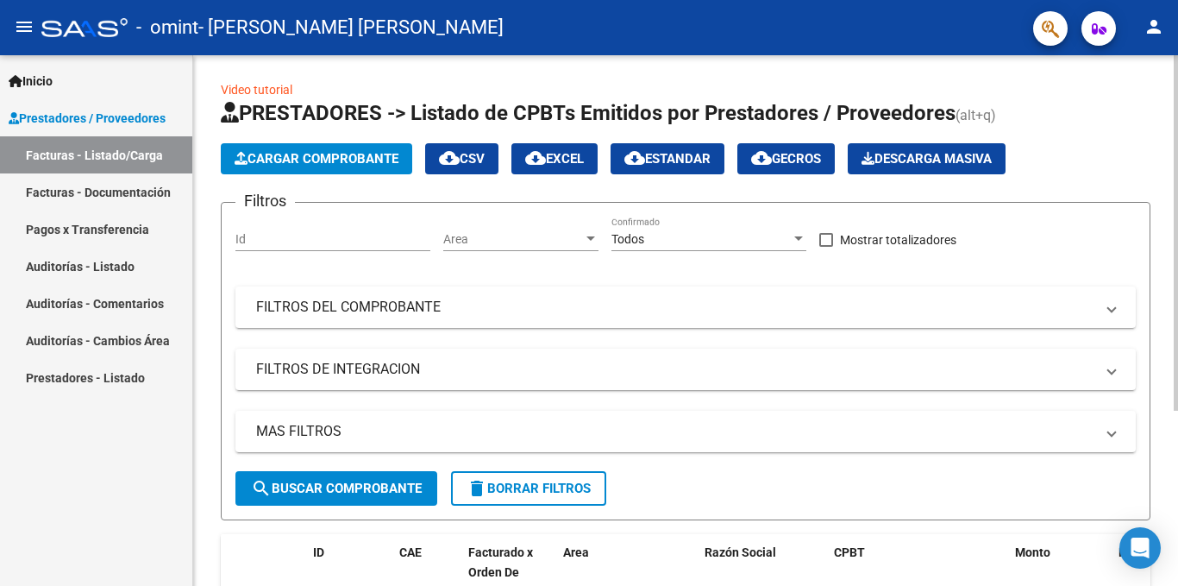
click at [317, 152] on span "Cargar Comprobante" at bounding box center [317, 159] width 164 height 16
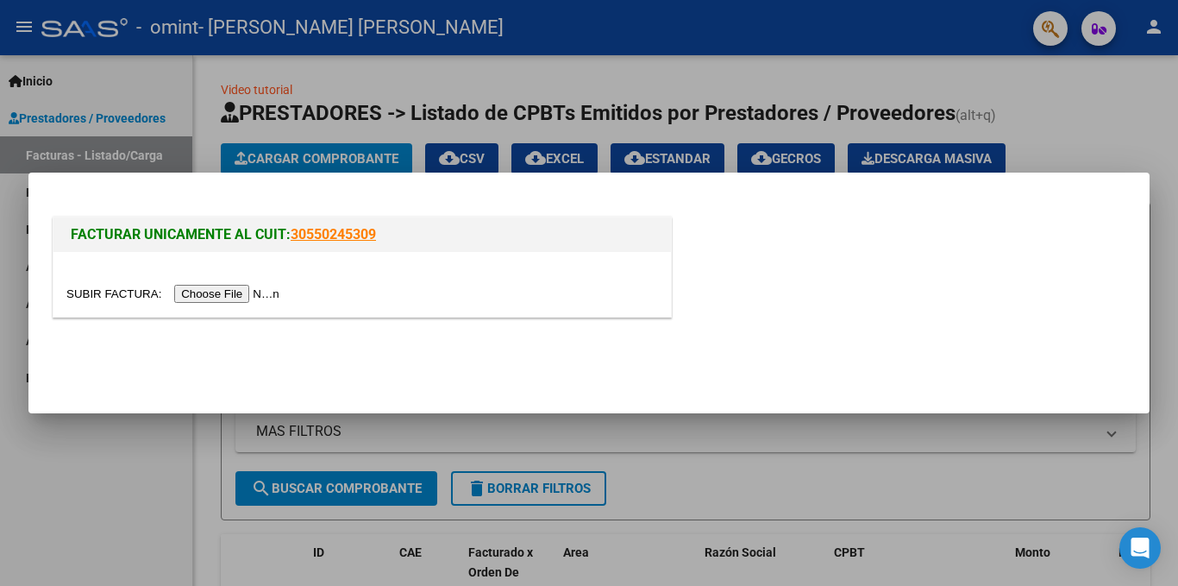
click at [216, 292] on input "file" at bounding box center [175, 294] width 218 height 18
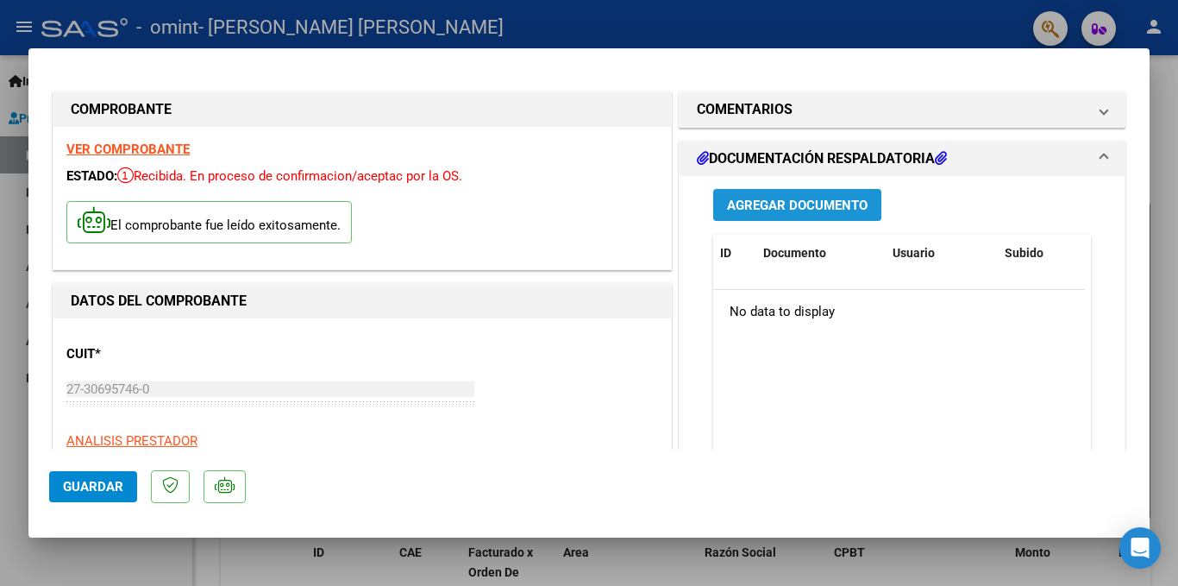
click at [793, 201] on span "Agregar Documento" at bounding box center [797, 205] width 141 height 16
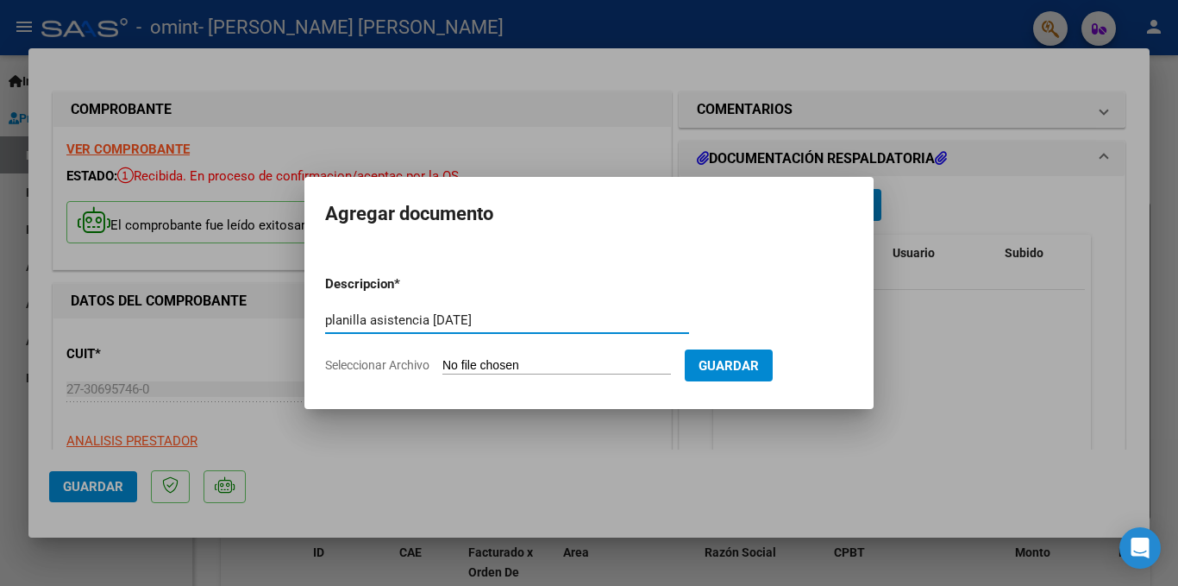
type input "planilla asistencia [DATE]"
click at [542, 368] on input "Seleccionar Archivo" at bounding box center [556, 366] width 229 height 16
click at [552, 328] on div "planilla asistencia [DATE] Escriba aquí una descripcion" at bounding box center [507, 320] width 364 height 26
click at [547, 359] on input "Seleccionar Archivo" at bounding box center [556, 366] width 229 height 16
type input "C:\fakepath\planilla asistencia mes [DATE].jpg"
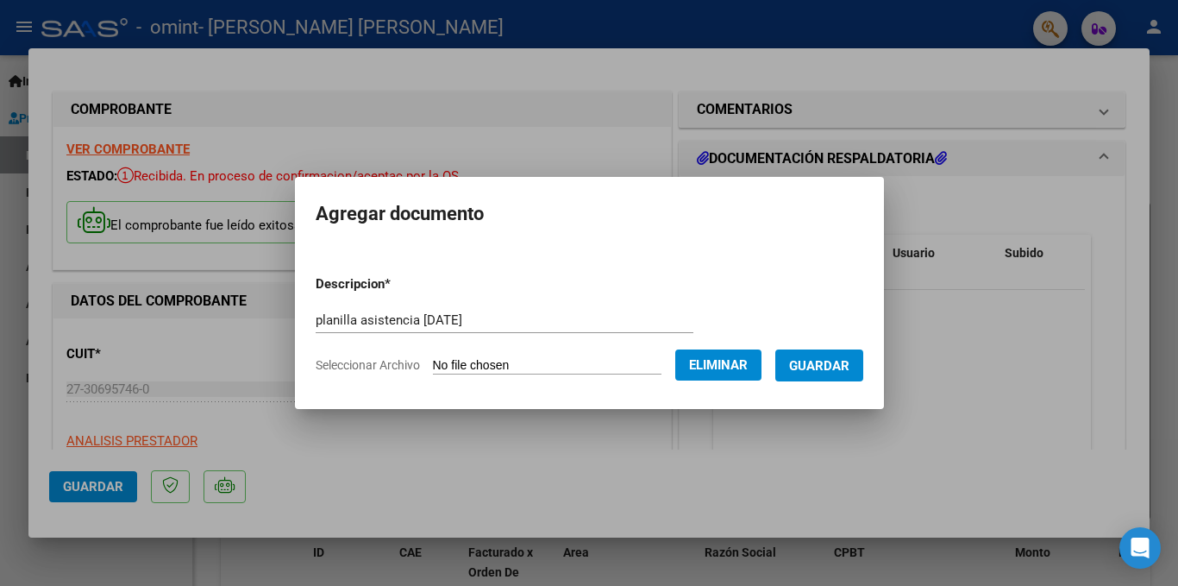
click at [836, 361] on span "Guardar" at bounding box center [819, 366] width 60 height 16
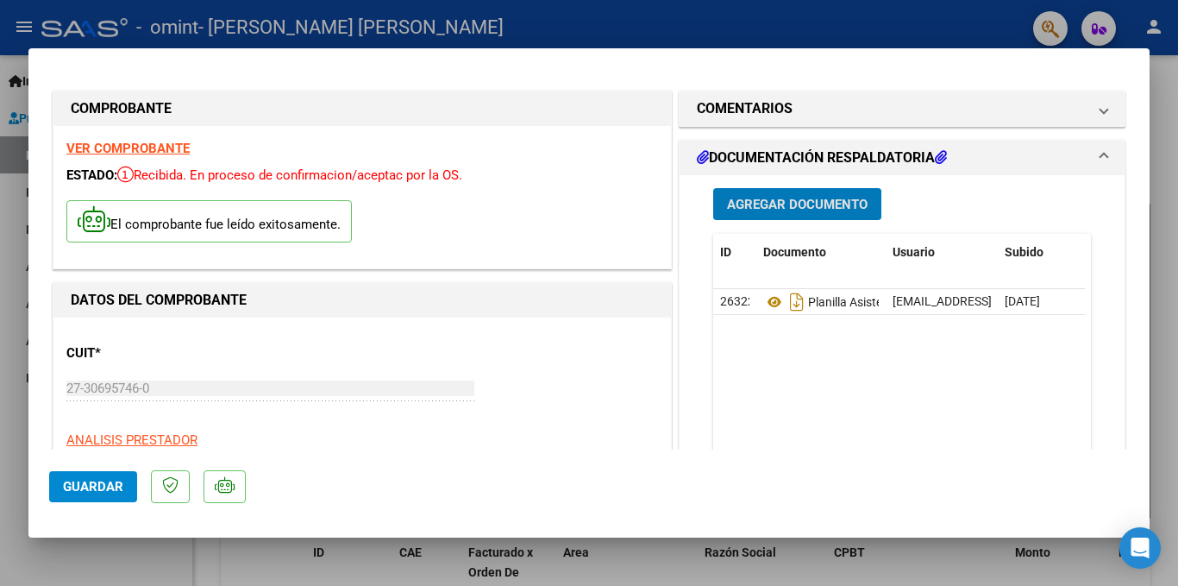
scroll to position [0, 0]
click at [795, 370] on datatable-body "26322 Planilla Asistencia [DATE] [EMAIL_ADDRESS][DOMAIN_NAME] - [PERSON_NAME] […" at bounding box center [899, 370] width 372 height 160
click at [791, 421] on datatable-body "26322 Planilla Asistencia [DATE] [EMAIL_ADDRESS][DOMAIN_NAME] - [PERSON_NAME] […" at bounding box center [899, 370] width 372 height 160
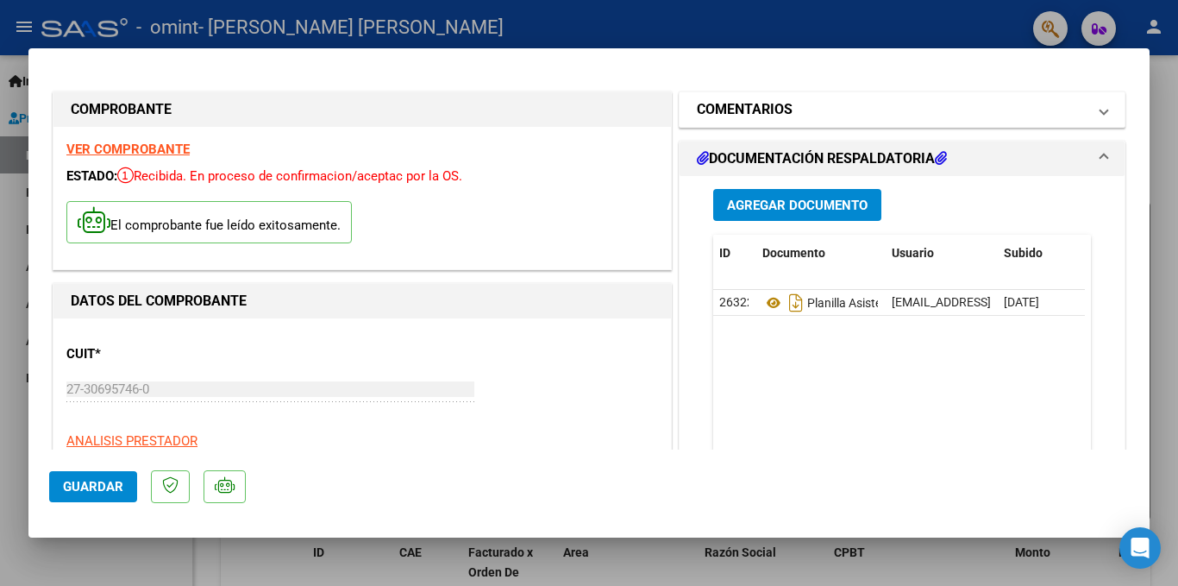
click at [817, 105] on mat-panel-title "COMENTARIOS" at bounding box center [892, 109] width 390 height 21
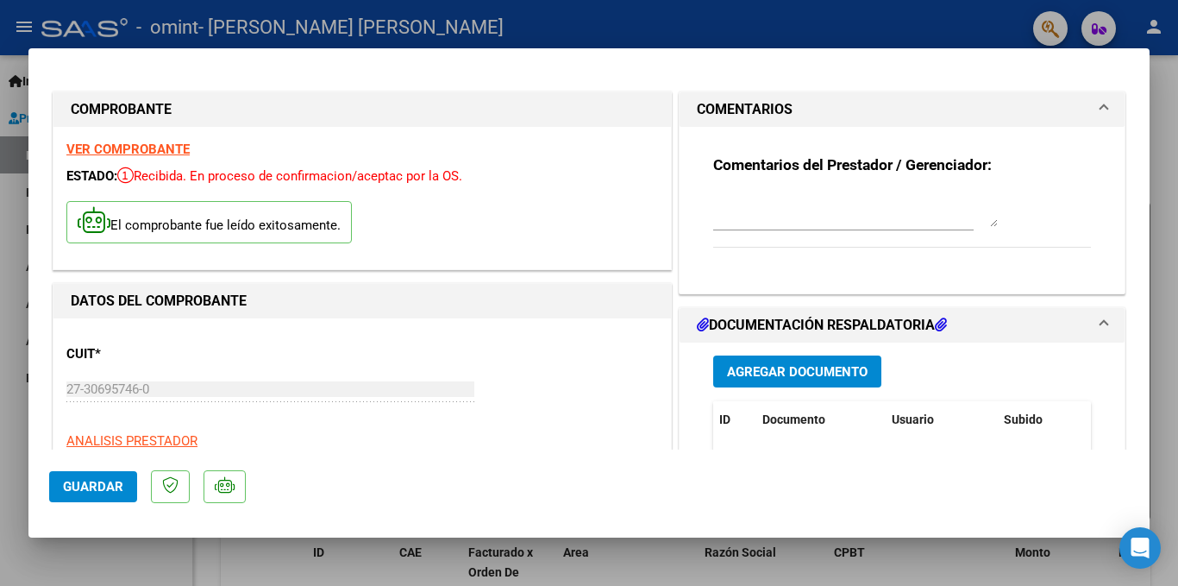
click at [814, 206] on textarea at bounding box center [855, 209] width 285 height 34
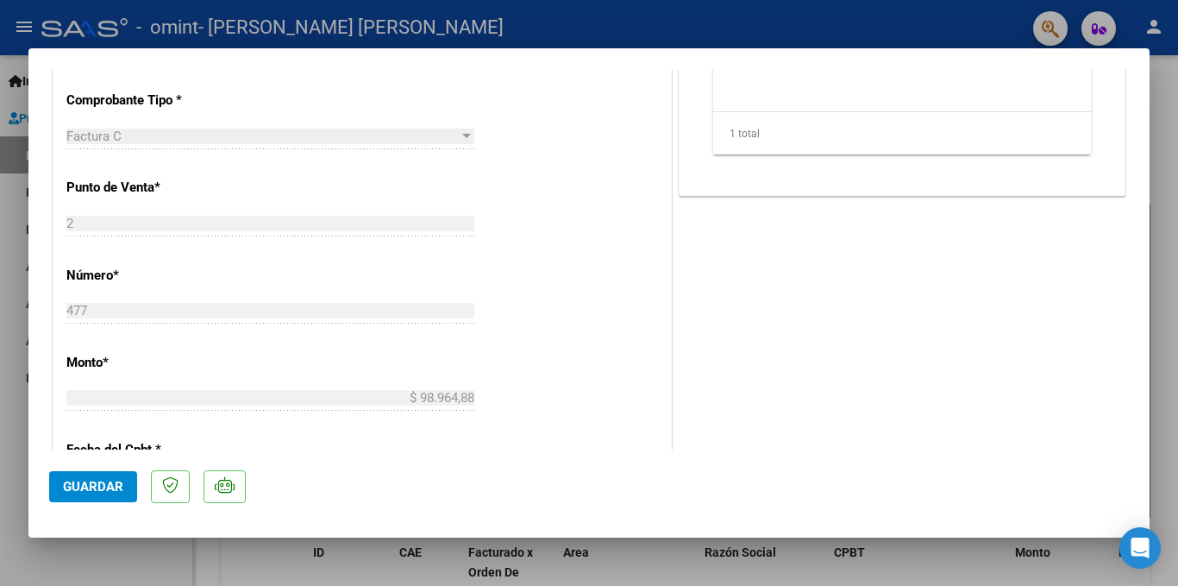
scroll to position [604, 0]
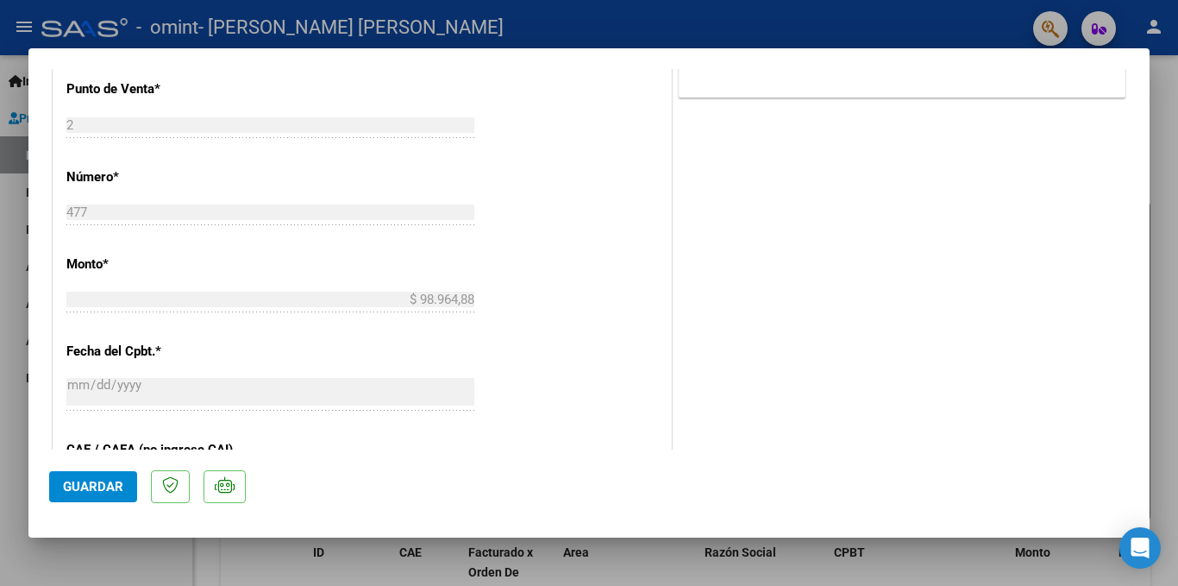
type textarea "Considerar de la planilla sólo 8 sesiones"
click at [99, 482] on span "Guardar" at bounding box center [93, 487] width 60 height 16
click at [876, 16] on div at bounding box center [589, 293] width 1178 height 586
type input "$ 0,00"
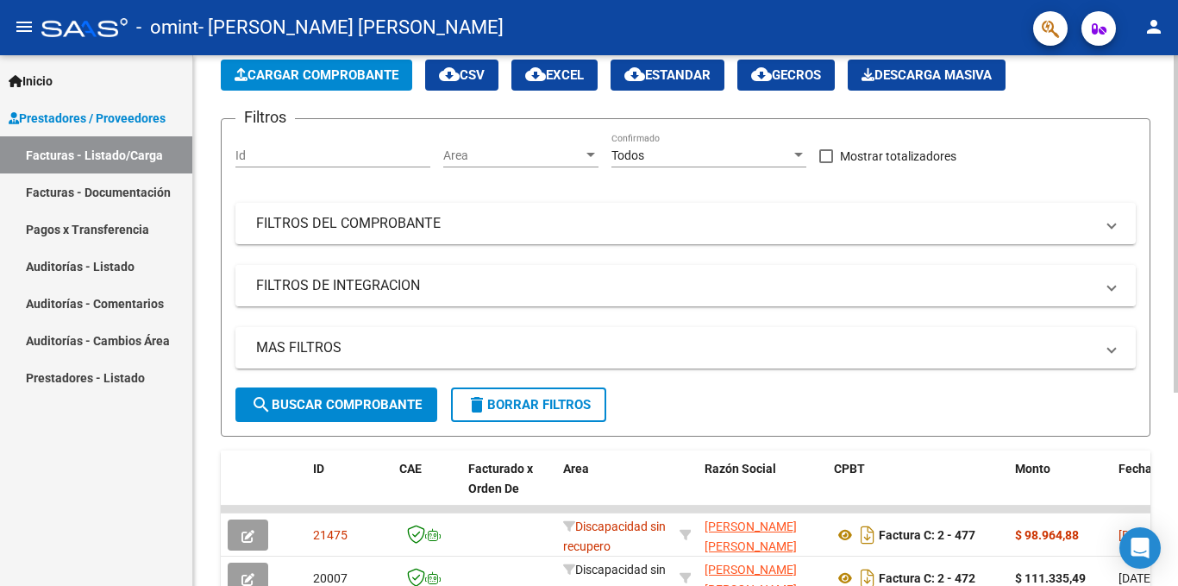
scroll to position [0, 0]
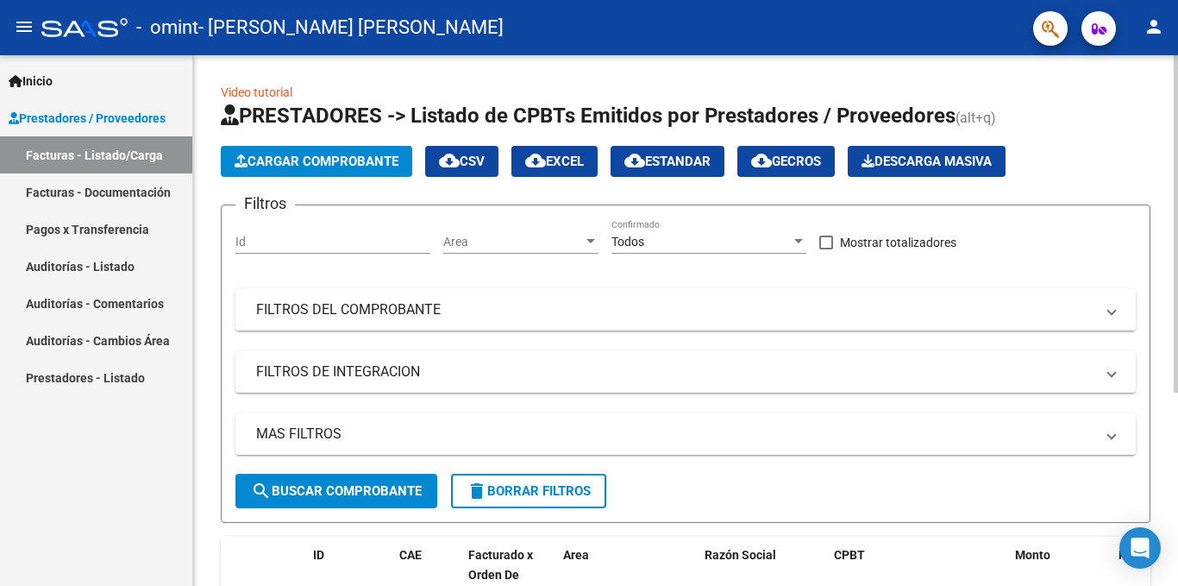
click at [341, 155] on span "Cargar Comprobante" at bounding box center [317, 161] width 164 height 16
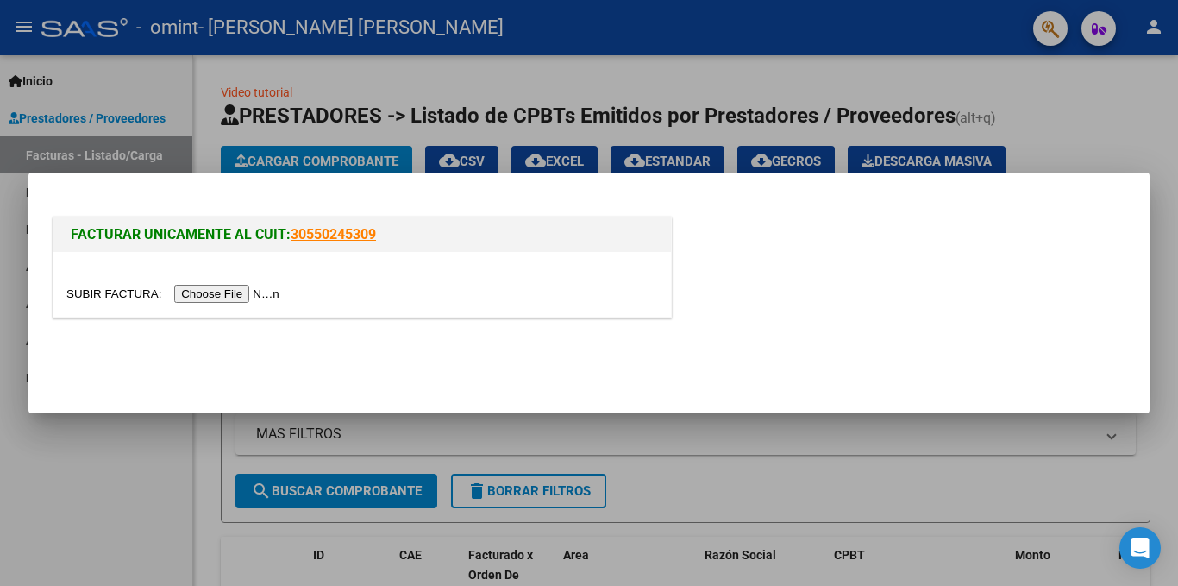
click at [202, 297] on input "file" at bounding box center [175, 294] width 218 height 18
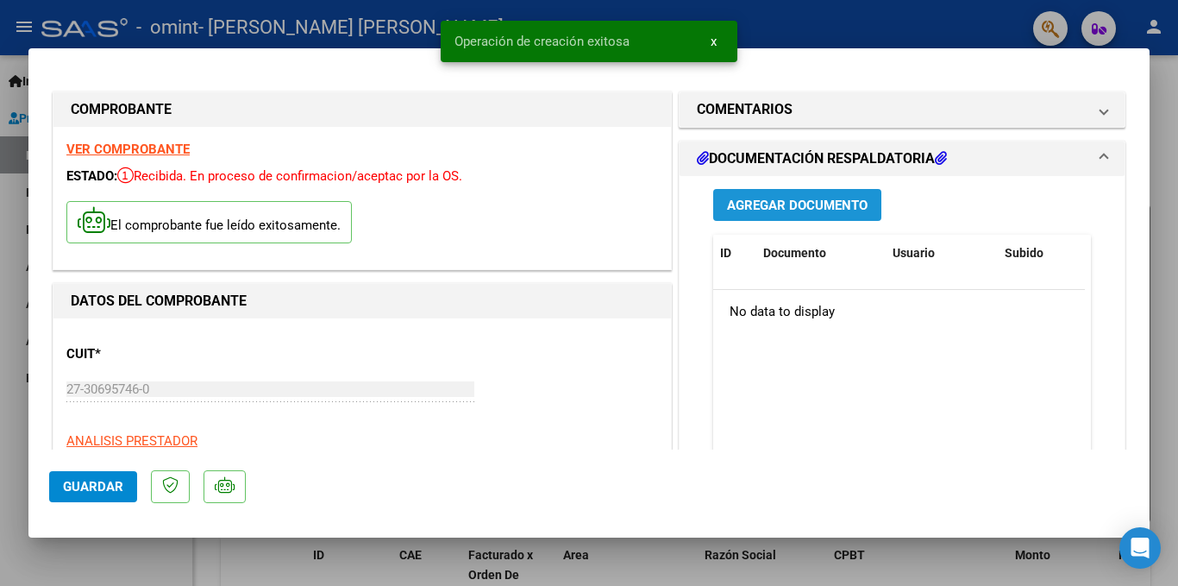
click at [776, 204] on span "Agregar Documento" at bounding box center [797, 205] width 141 height 16
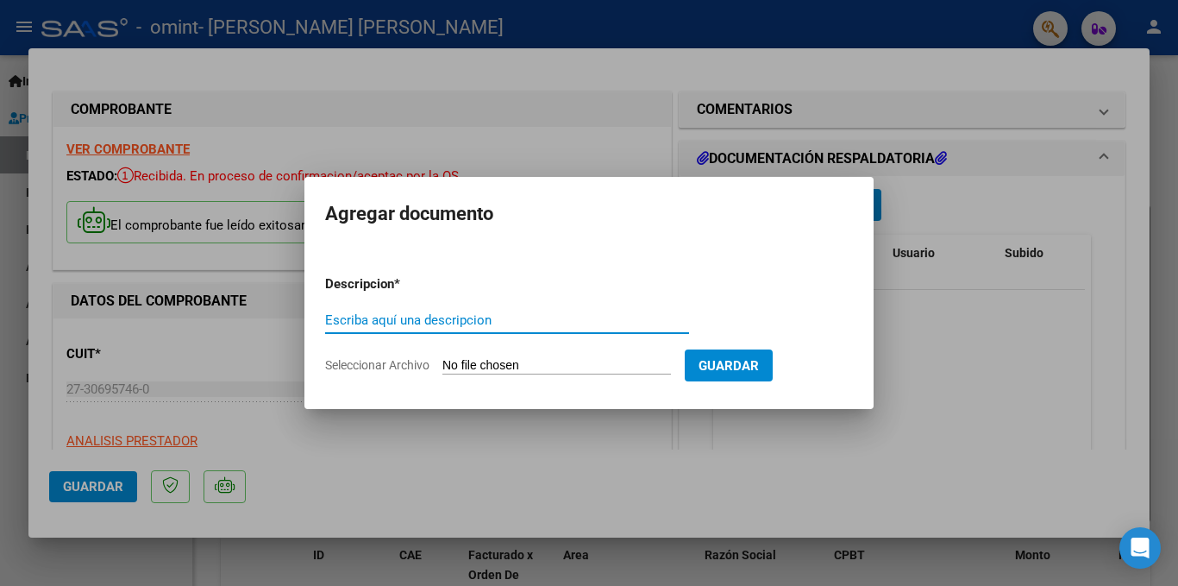
click at [498, 360] on input "Seleccionar Archivo" at bounding box center [556, 366] width 229 height 16
type input "C:\fakepath\planilla asistencia mes [DATE].jpg"
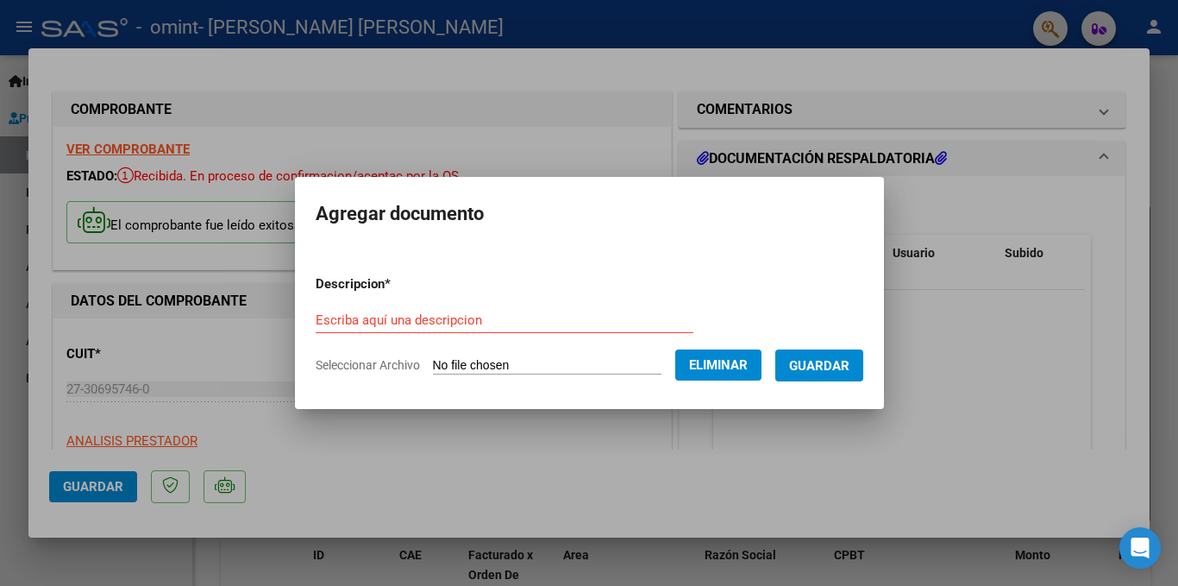
click at [533, 318] on input "Escriba aquí una descripcion" at bounding box center [505, 320] width 378 height 16
type input "asistencia mes [DATE]"
click at [811, 361] on span "Guardar" at bounding box center [819, 366] width 60 height 16
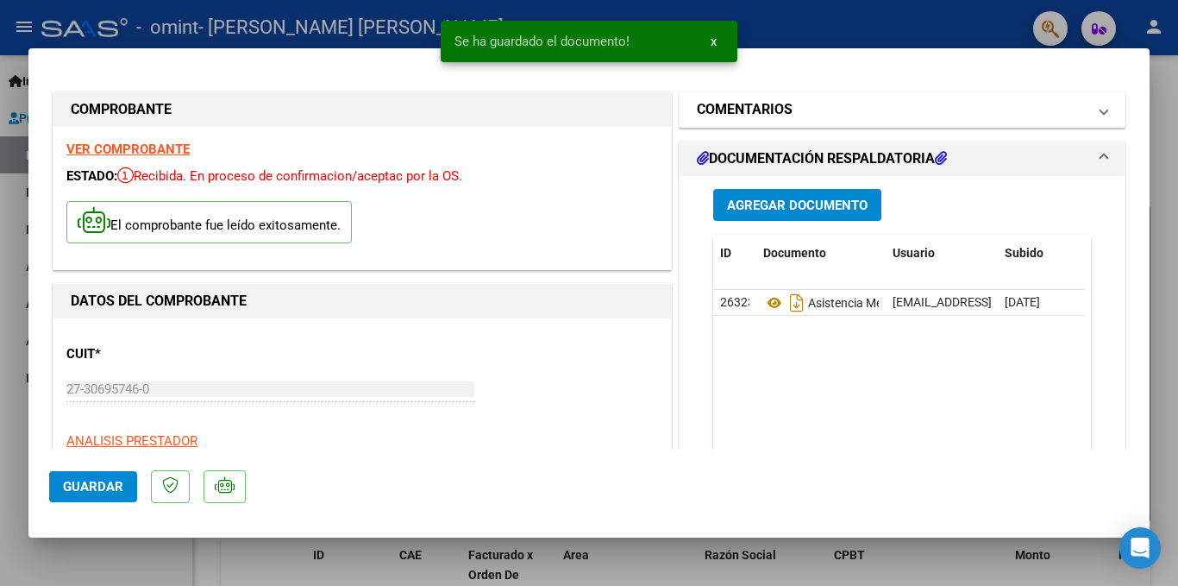
click at [778, 105] on h1 "COMENTARIOS" at bounding box center [745, 109] width 96 height 21
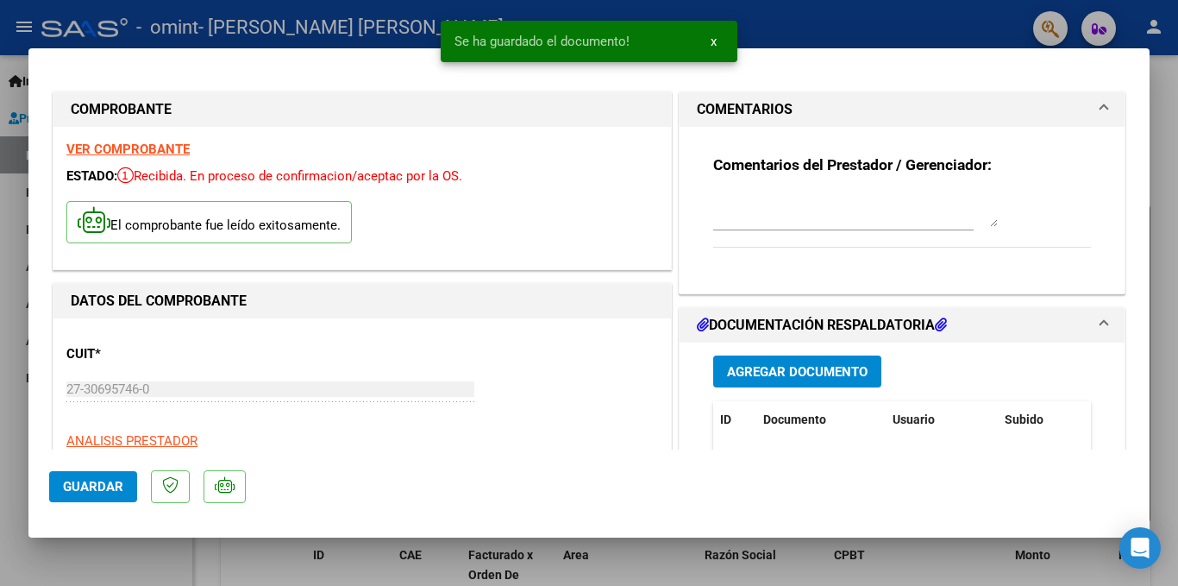
click at [781, 216] on textarea at bounding box center [855, 209] width 285 height 34
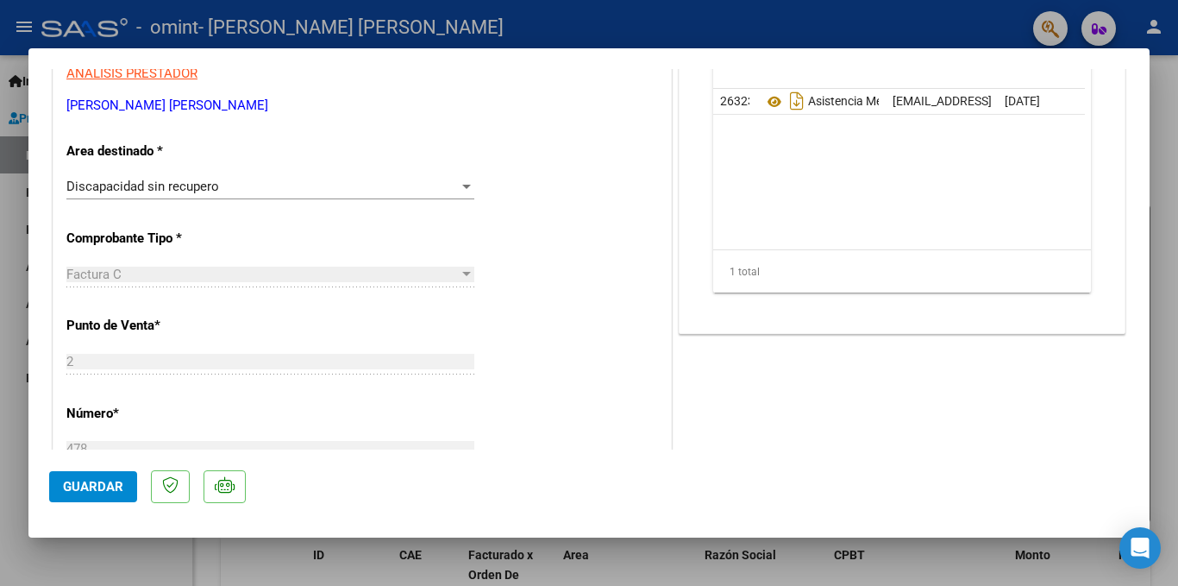
scroll to position [431, 0]
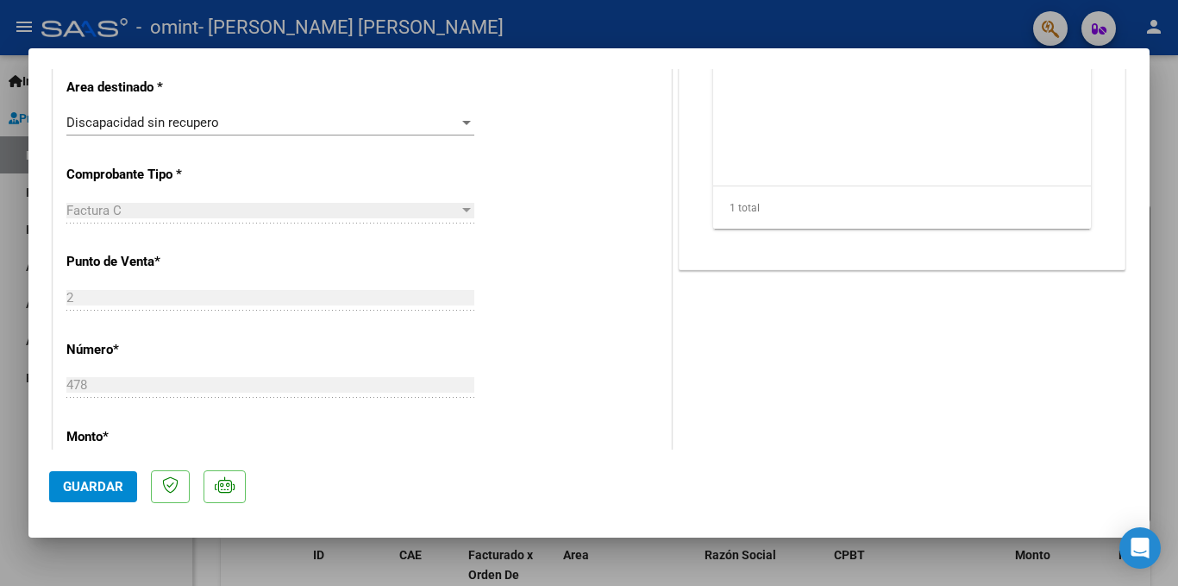
type textarea "considerar de las 9 sesiones, sólo 8"
click at [89, 485] on span "Guardar" at bounding box center [93, 487] width 60 height 16
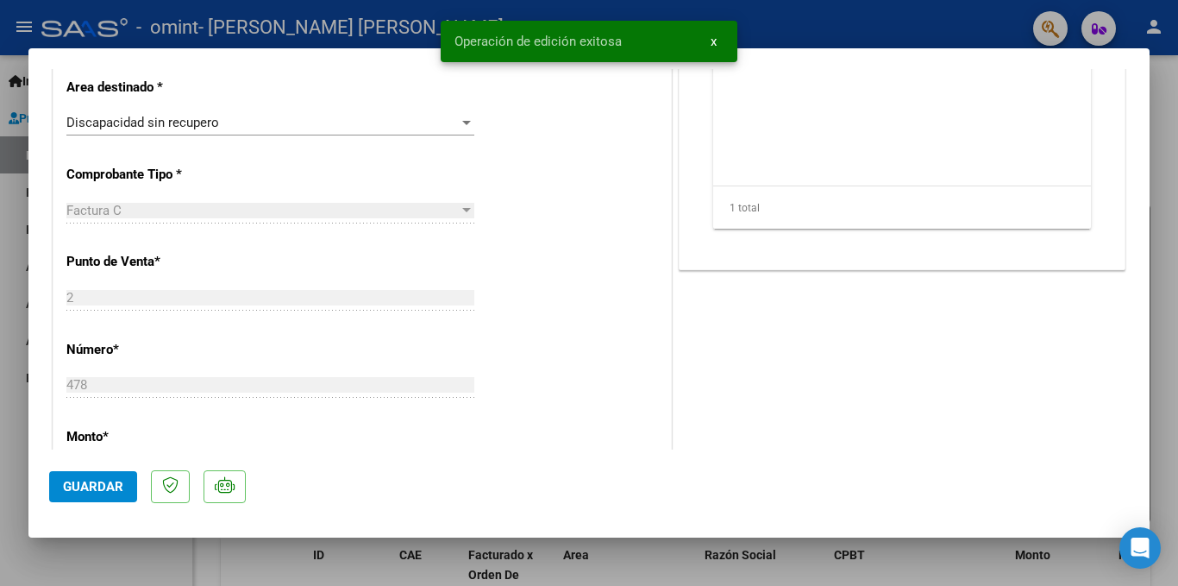
click at [961, 21] on div at bounding box center [589, 293] width 1178 height 586
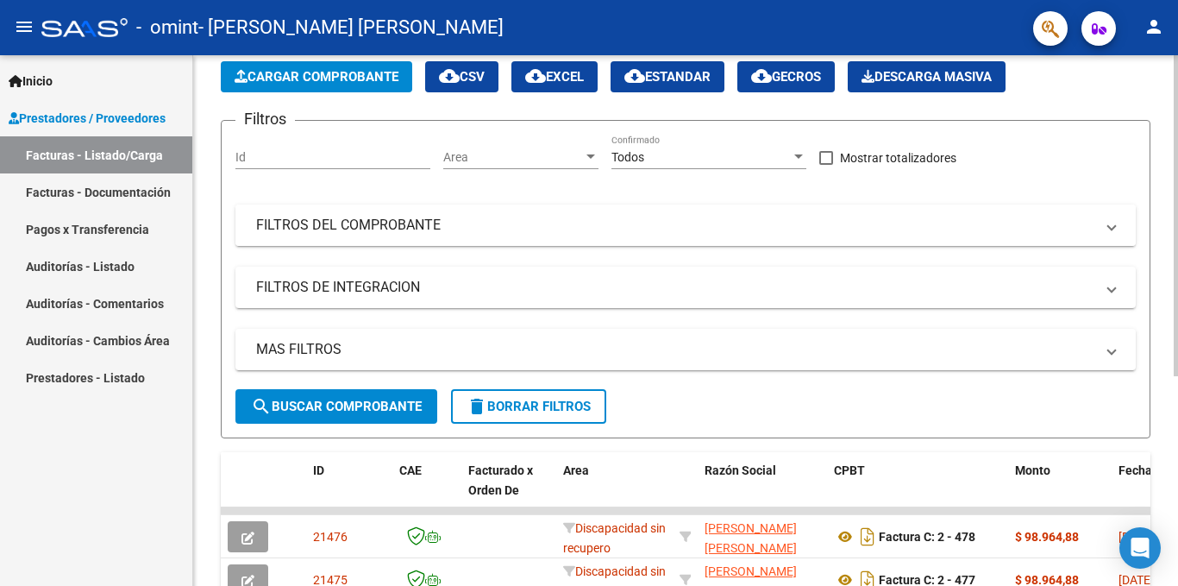
scroll to position [0, 0]
